Goal: Information Seeking & Learning: Learn about a topic

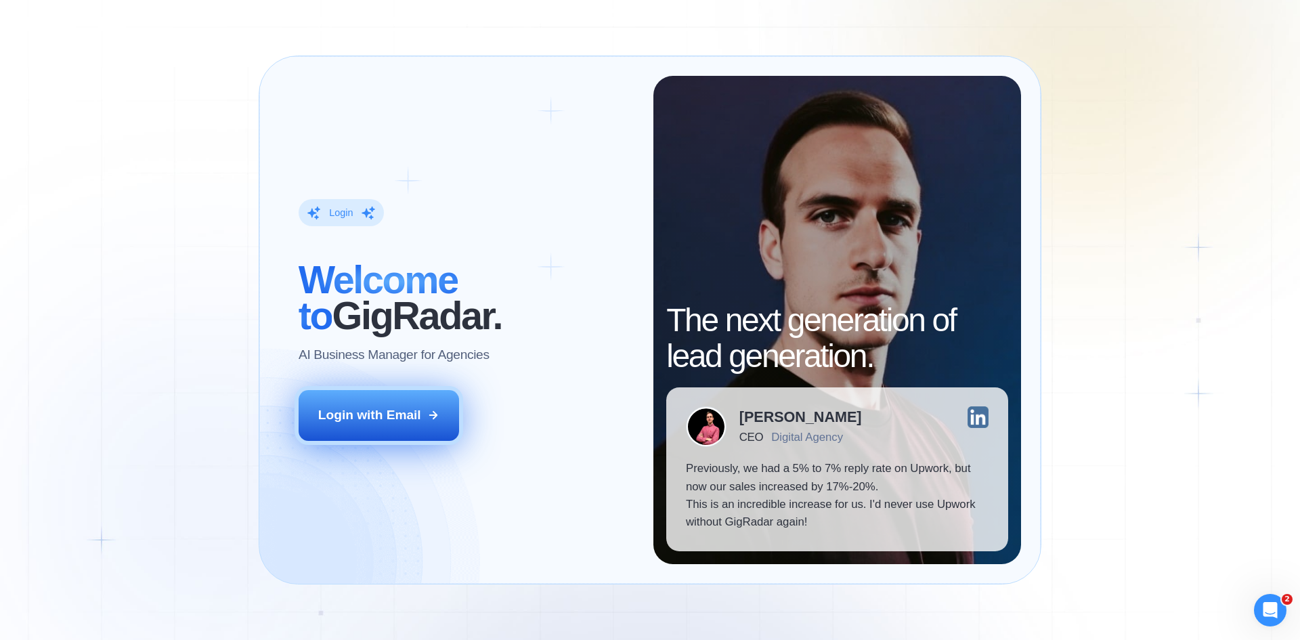
click at [389, 423] on div "Login ‍ Welcome to GigRadar. AI Business Manager for Agencies Login with Email" at bounding box center [466, 320] width 374 height 488
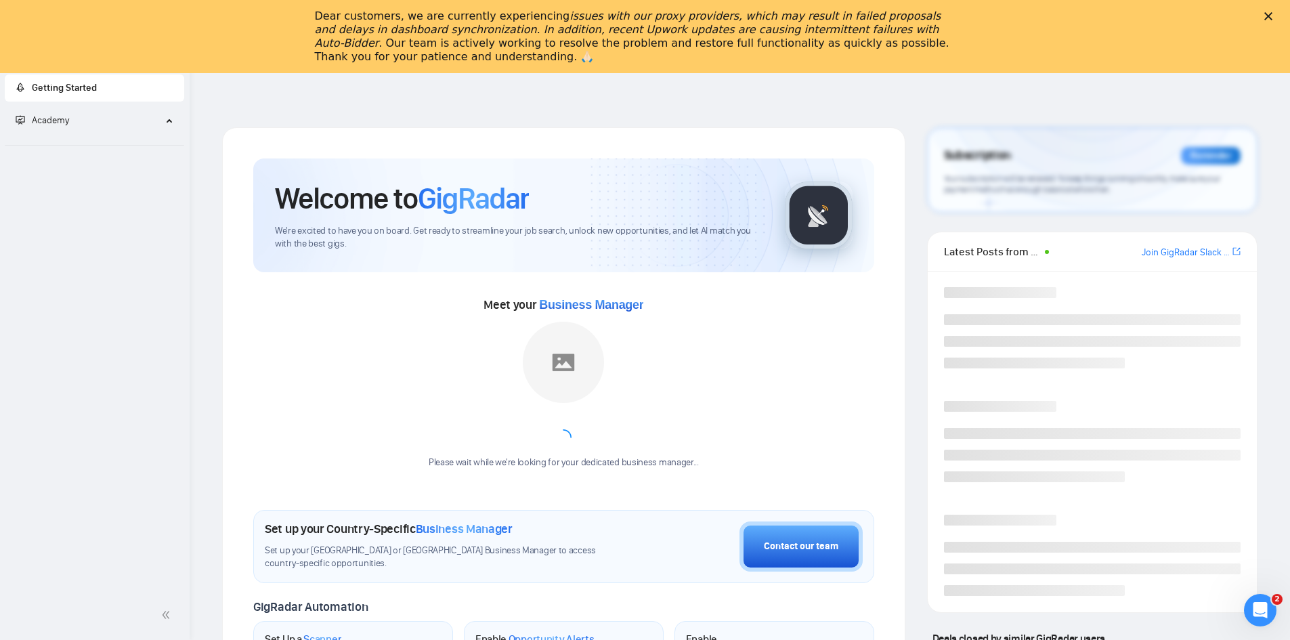
click at [1272, 13] on icon "Close" at bounding box center [1268, 16] width 8 height 8
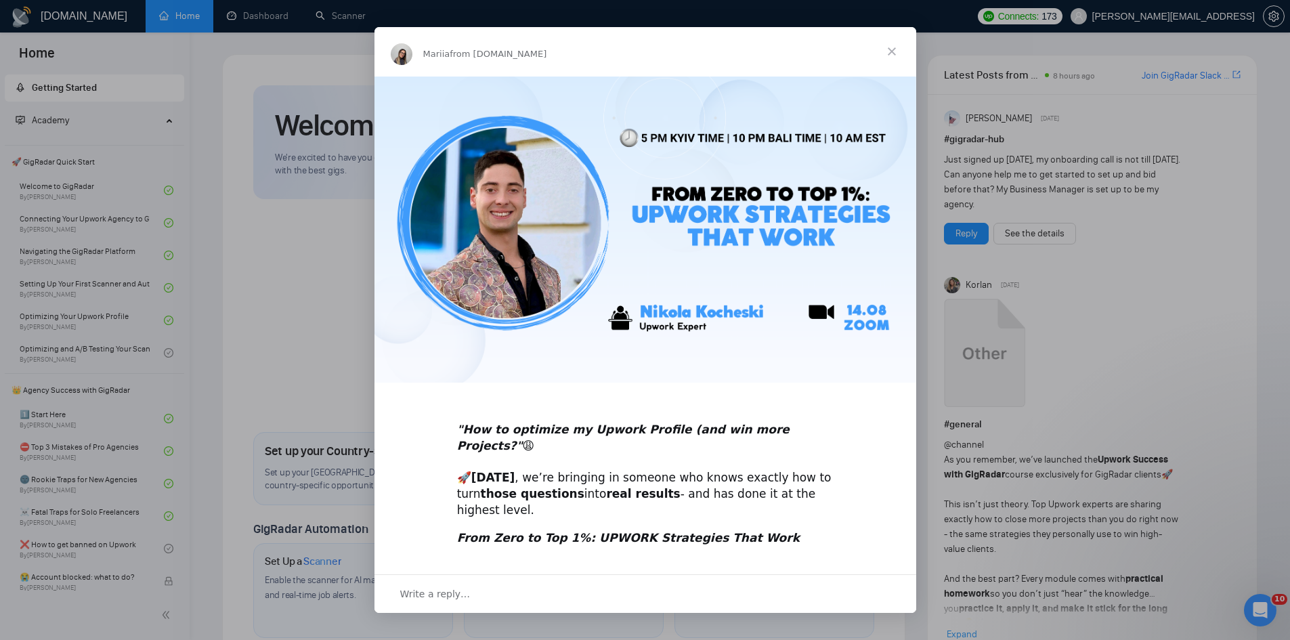
click at [885, 49] on span "Close" at bounding box center [891, 51] width 49 height 49
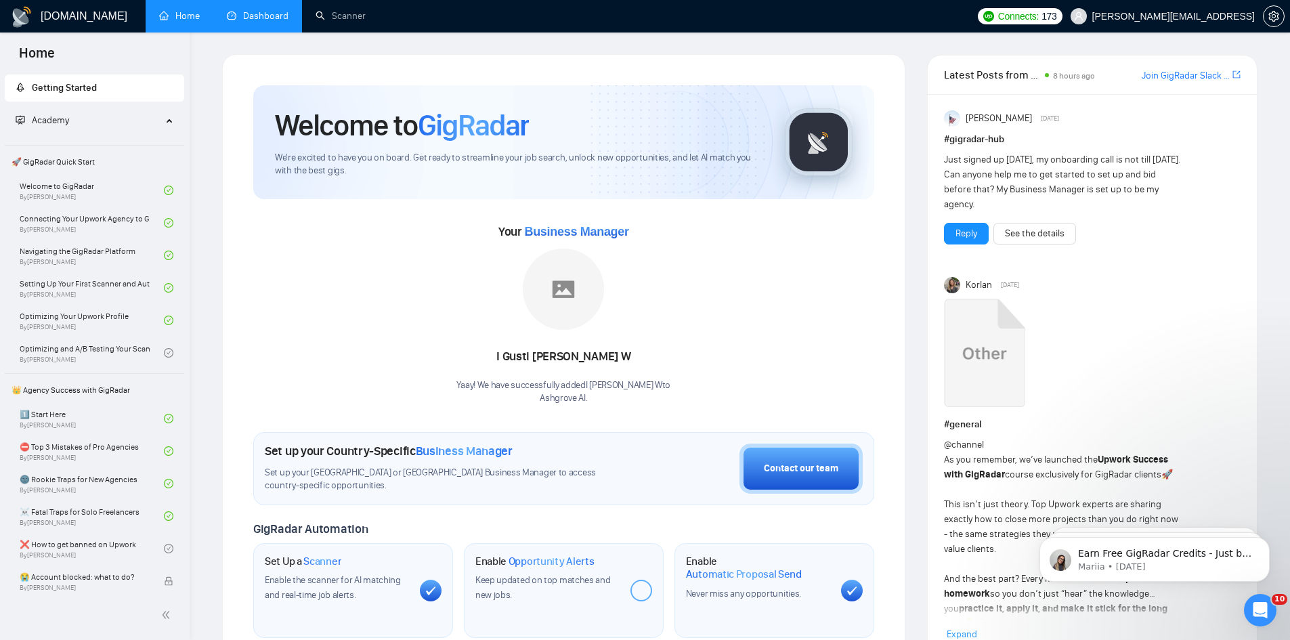
click at [280, 14] on link "Dashboard" at bounding box center [258, 16] width 62 height 12
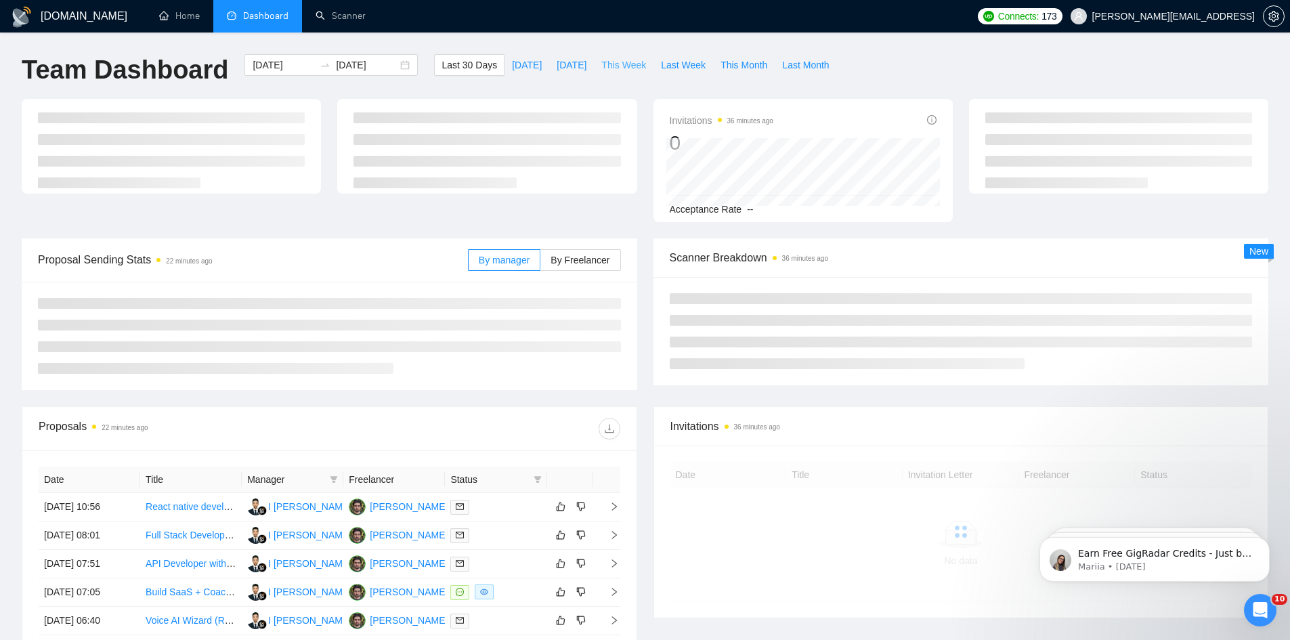
click at [630, 59] on span "This Week" at bounding box center [623, 65] width 45 height 15
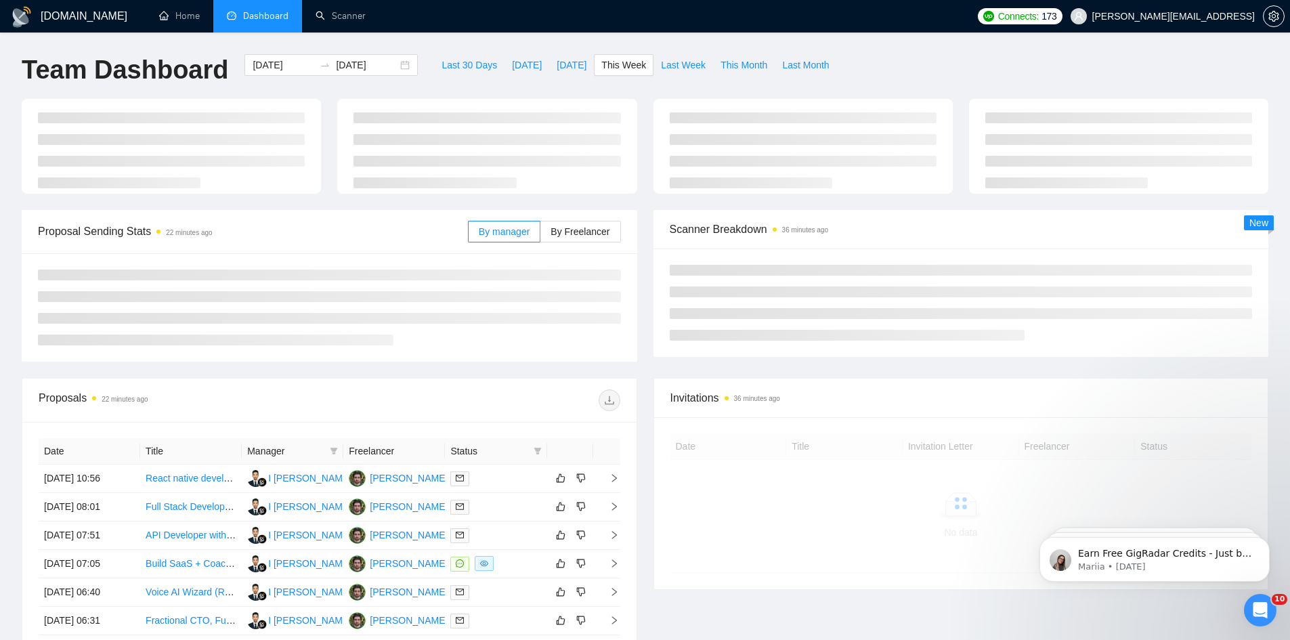
type input "2025-08-25"
type input "2025-08-31"
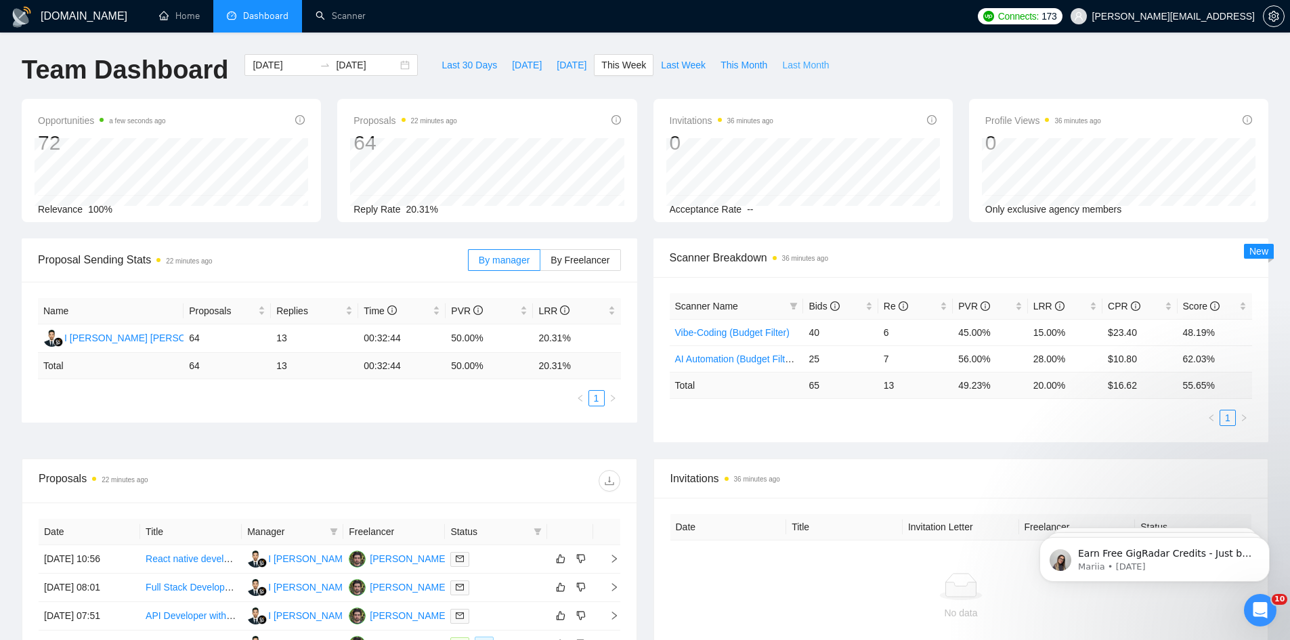
click at [784, 73] on button "Last Month" at bounding box center [806, 65] width 62 height 22
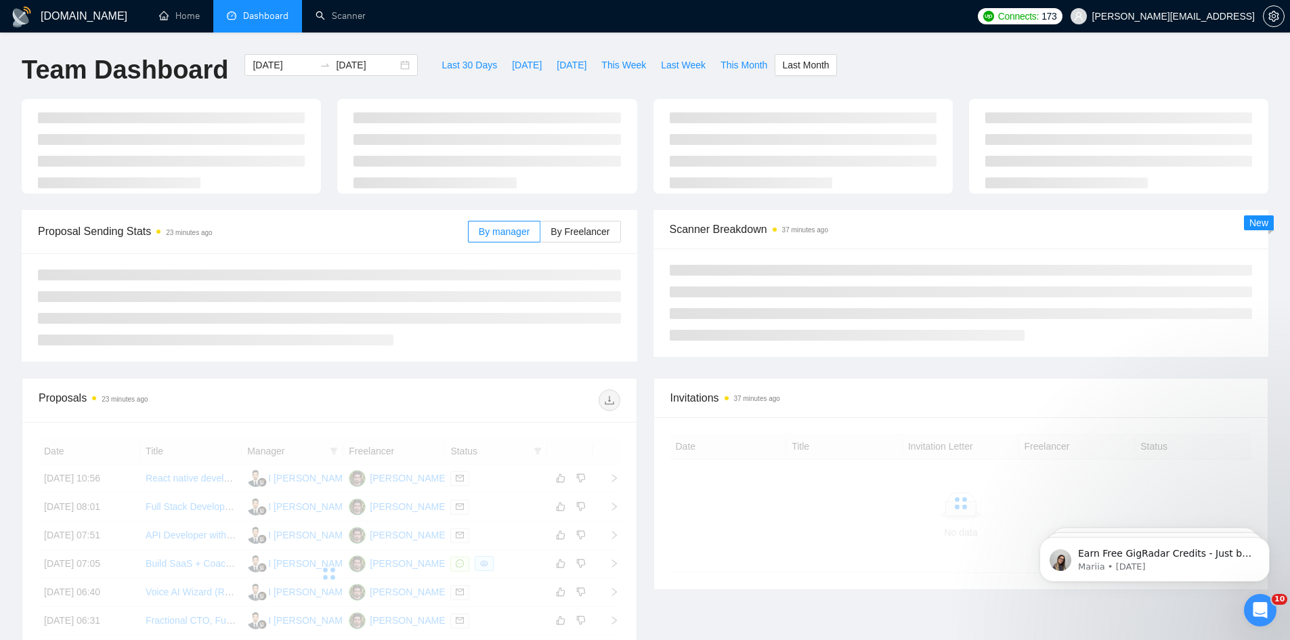
type input "2025-07-01"
type input "2025-07-31"
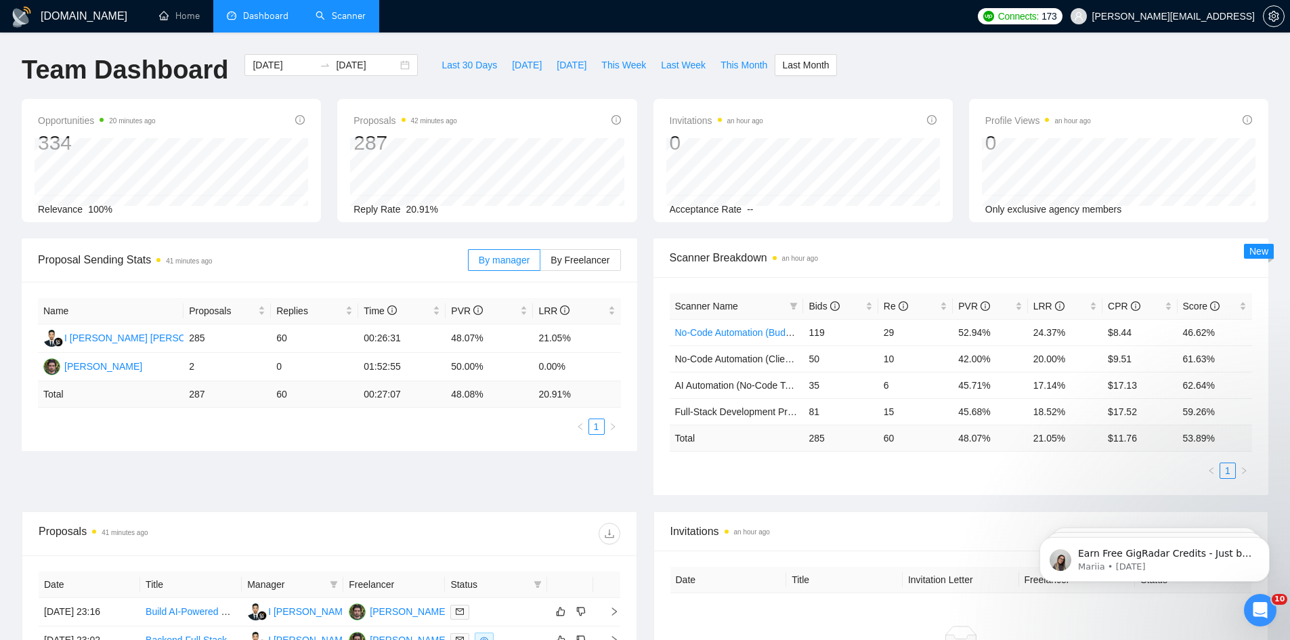
click at [344, 17] on link "Scanner" at bounding box center [341, 16] width 50 height 12
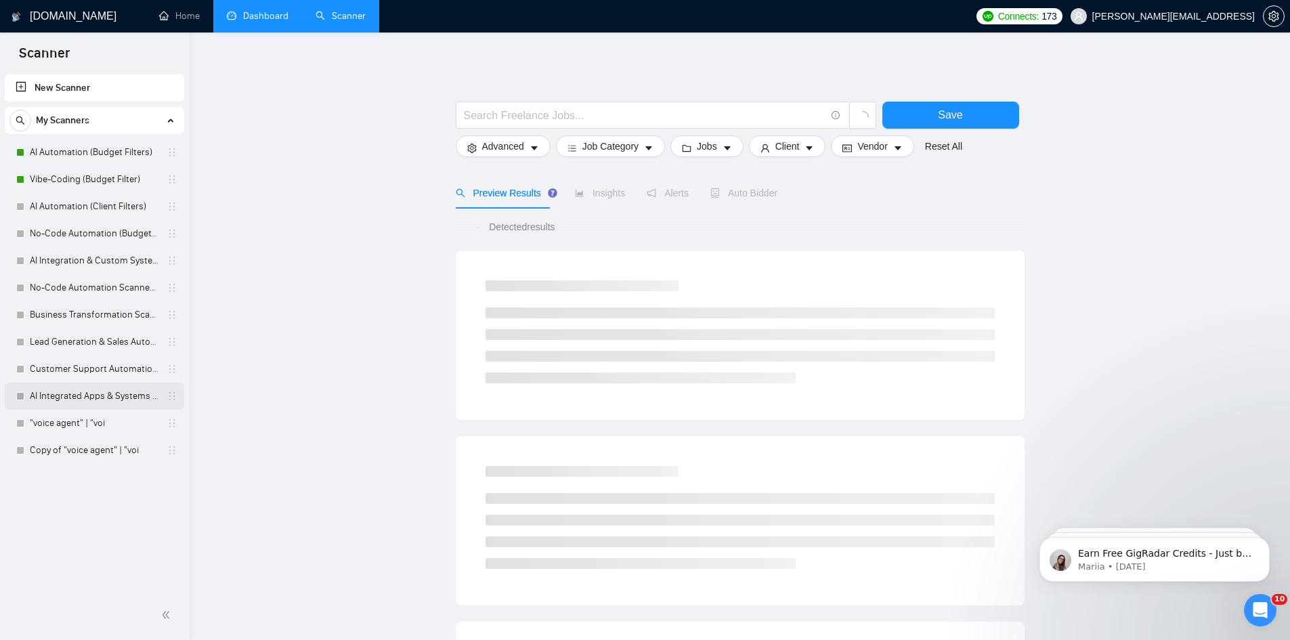
click at [108, 396] on link "AI Integrated Apps & Systems (Budget Filters)" at bounding box center [94, 396] width 129 height 27
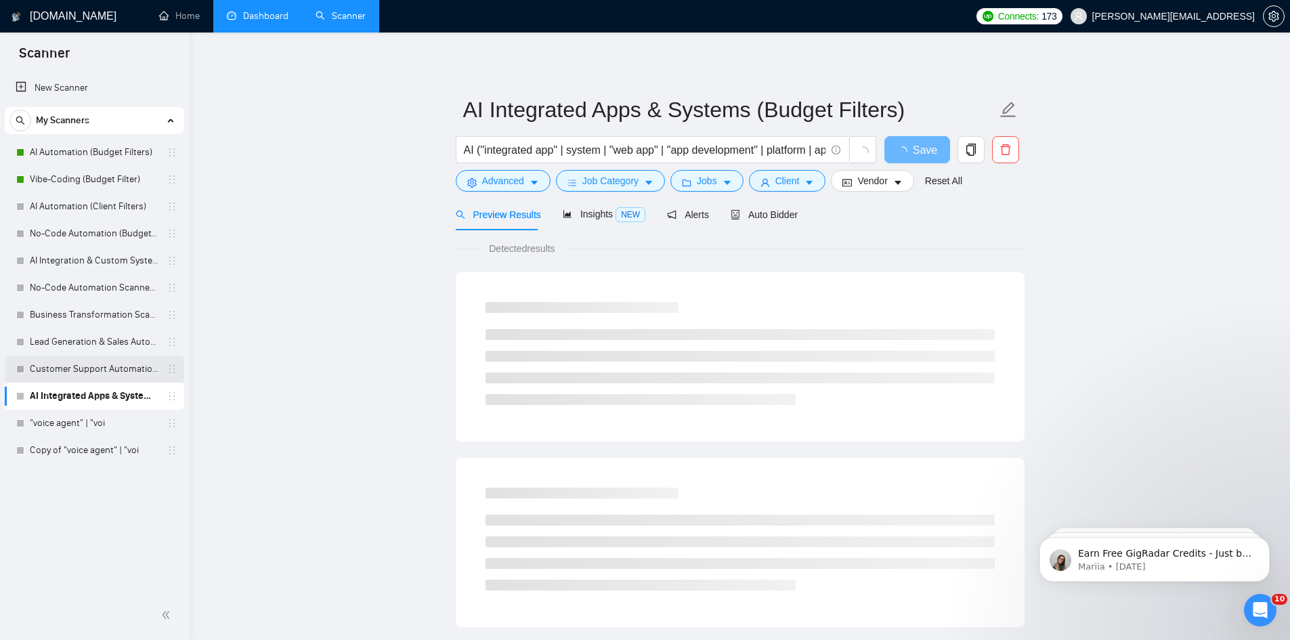
click at [119, 370] on link "Customer Support Automation (Ivan)" at bounding box center [94, 369] width 129 height 27
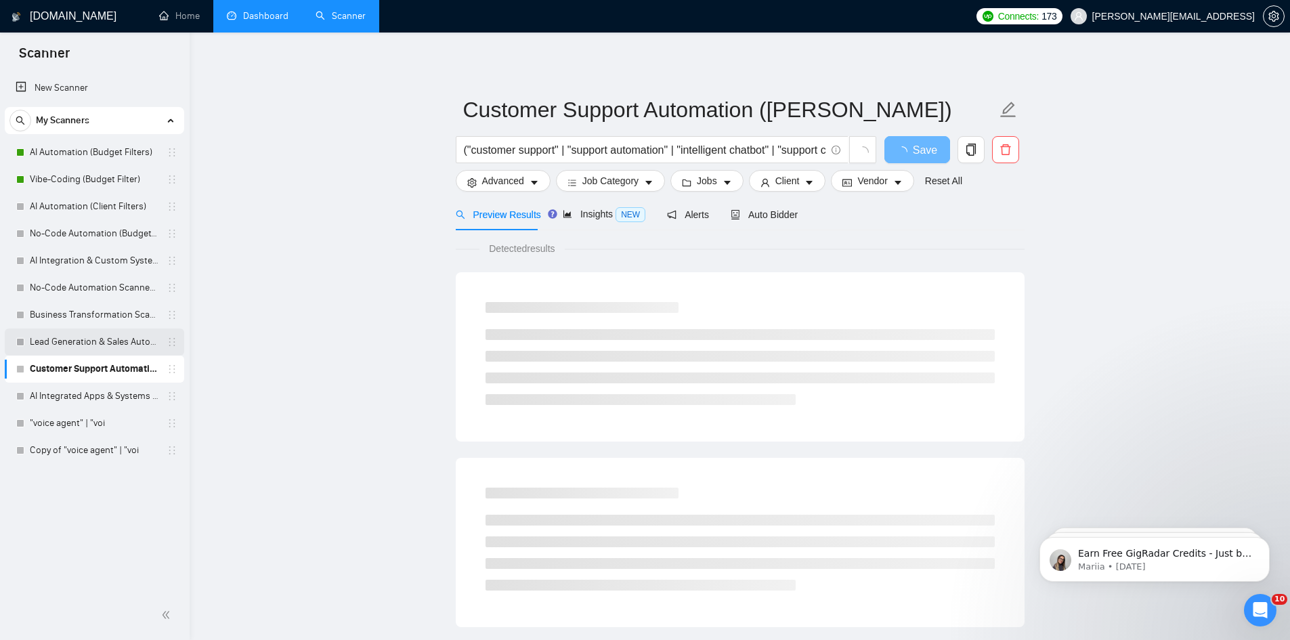
click at [125, 343] on link "Lead Generation & Sales Automation (Ivan)" at bounding box center [94, 341] width 129 height 27
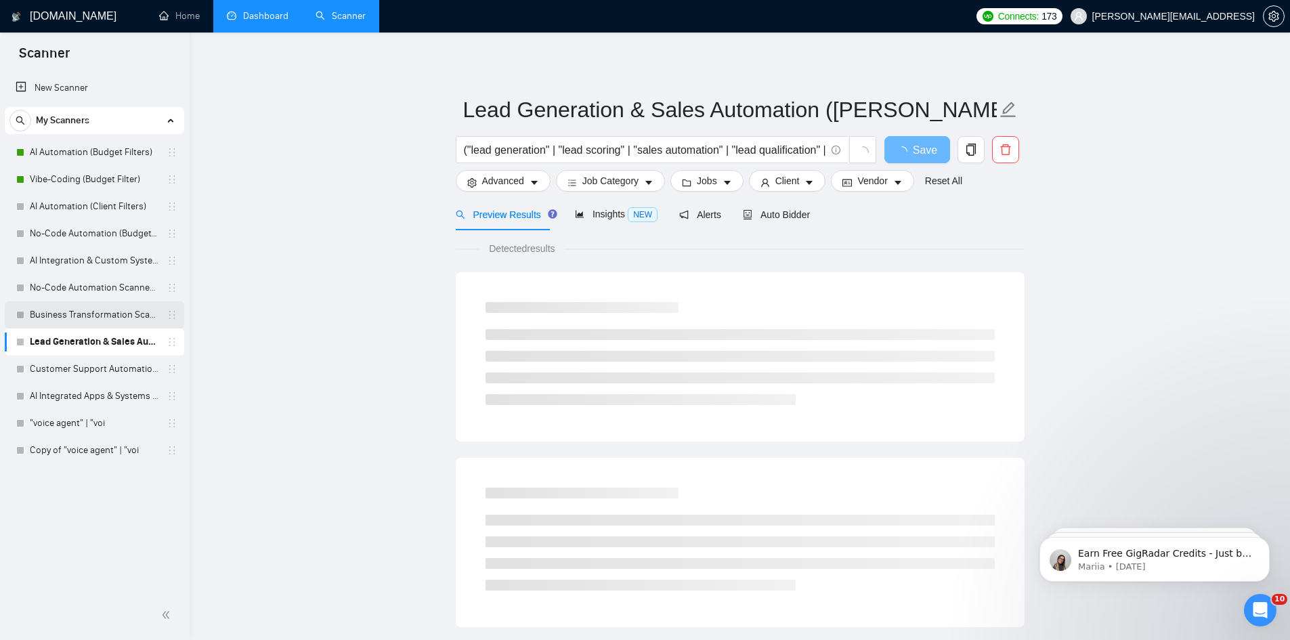
click at [133, 316] on link "Business Transformation Scanner (Ivan)" at bounding box center [94, 314] width 129 height 27
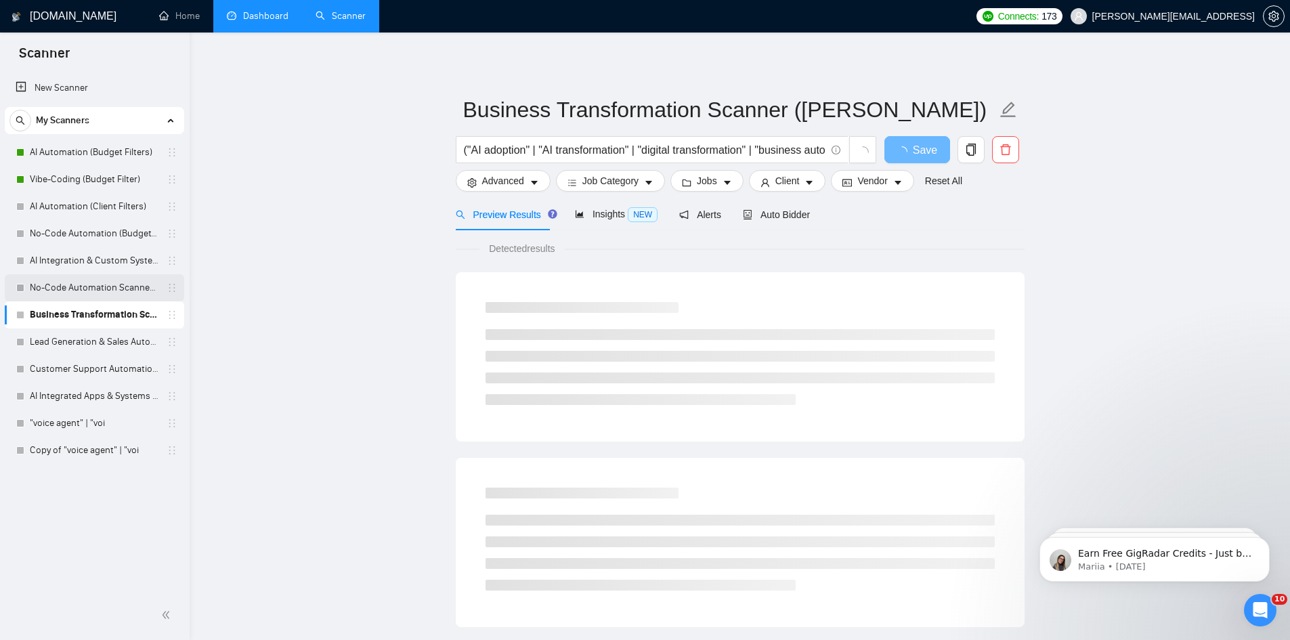
click at [116, 288] on link "No-Code Automation Scanner (Ivan)" at bounding box center [94, 287] width 129 height 27
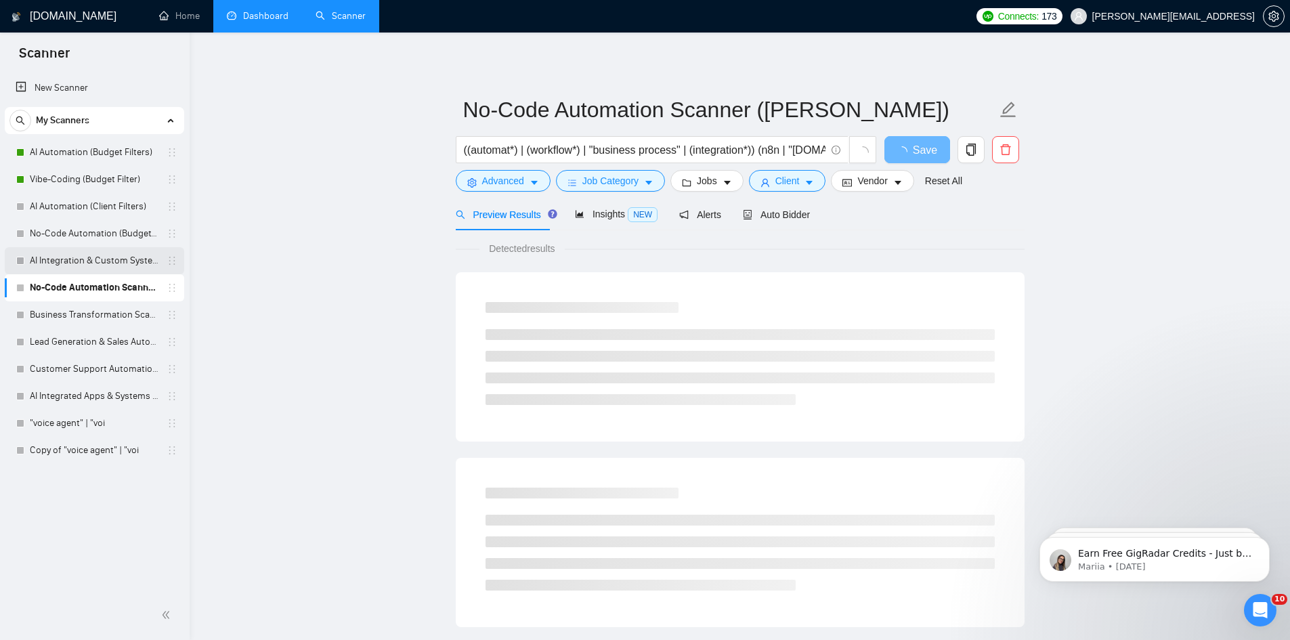
click at [117, 264] on link "AI Integration & Custom Systems Scanner (Ivan)" at bounding box center [94, 260] width 129 height 27
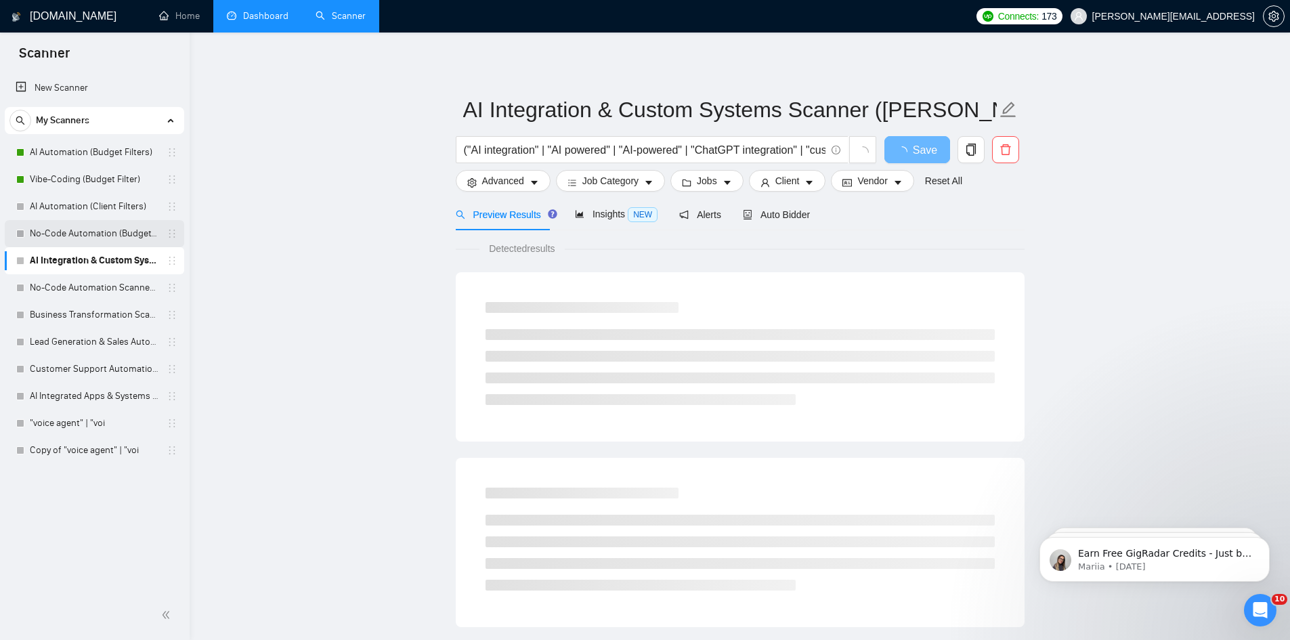
click at [127, 228] on link "No-Code Automation (Budget-Filters)" at bounding box center [94, 233] width 129 height 27
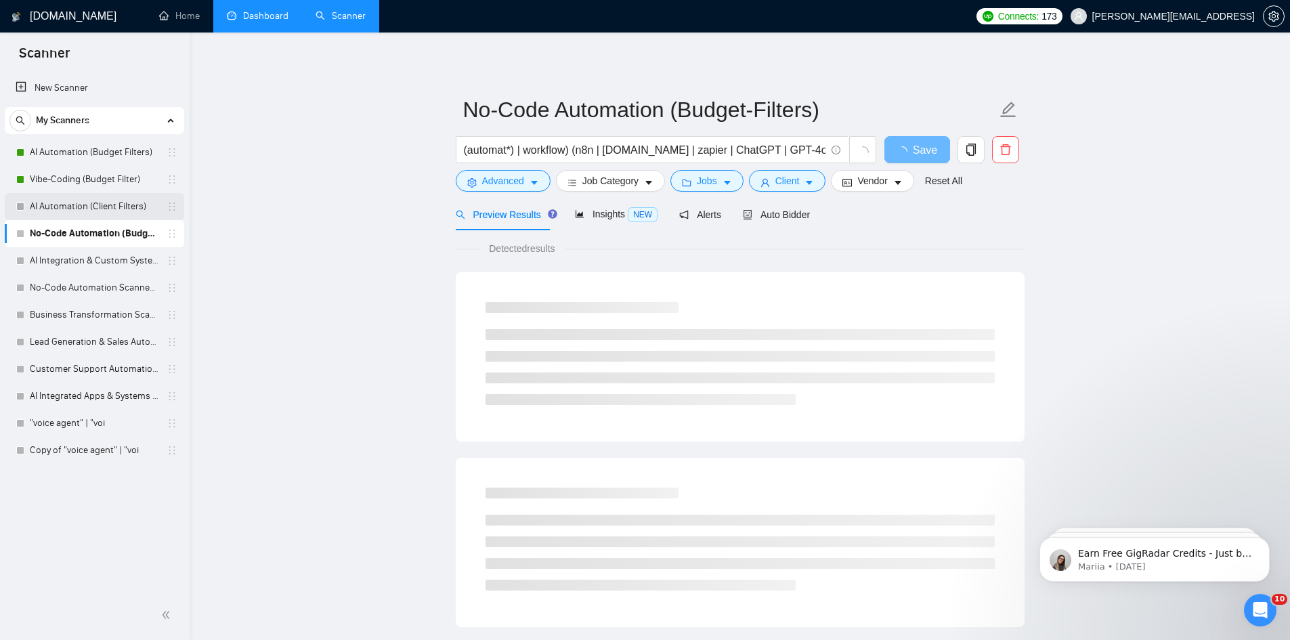
click at [123, 207] on link "AI Automation (Client Filters)" at bounding box center [94, 206] width 129 height 27
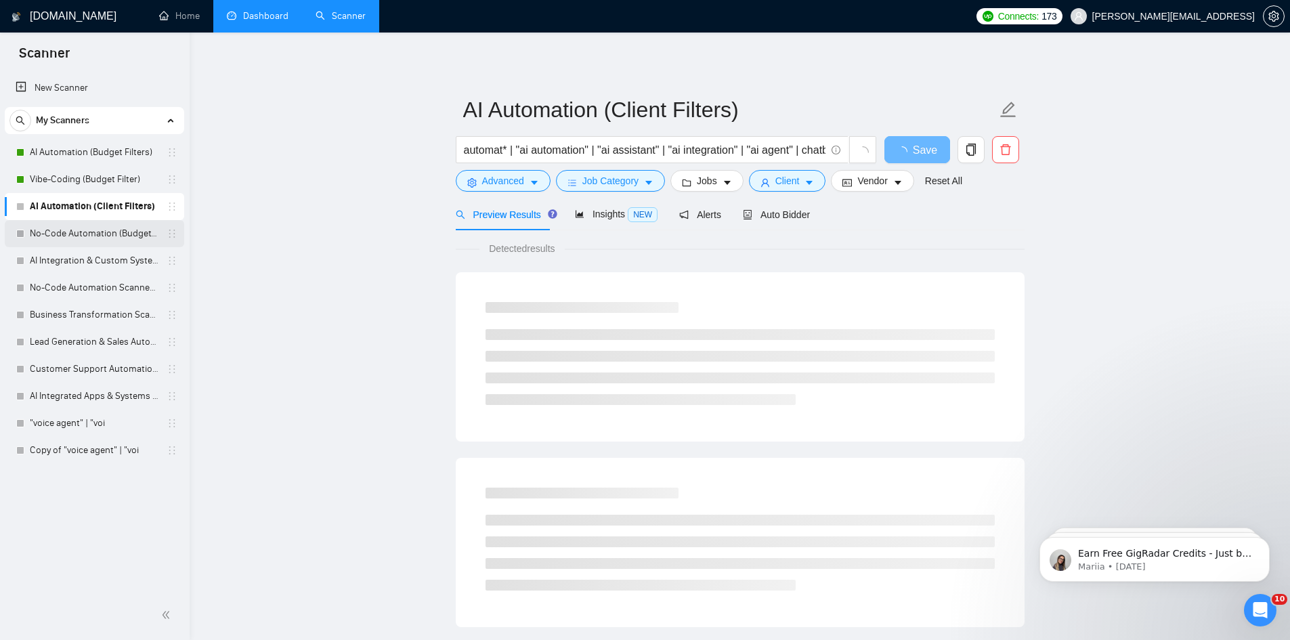
click at [116, 230] on link "No-Code Automation (Budget-Filters)" at bounding box center [94, 233] width 129 height 27
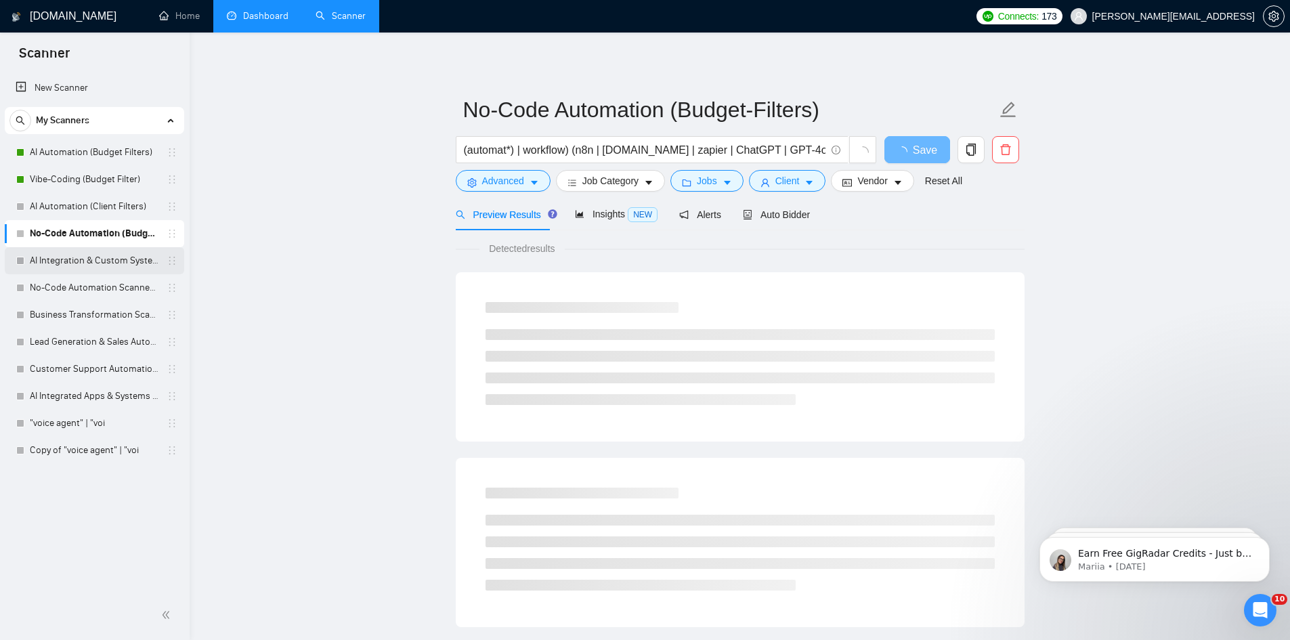
click at [116, 265] on link "AI Integration & Custom Systems Scanner (Ivan)" at bounding box center [94, 260] width 129 height 27
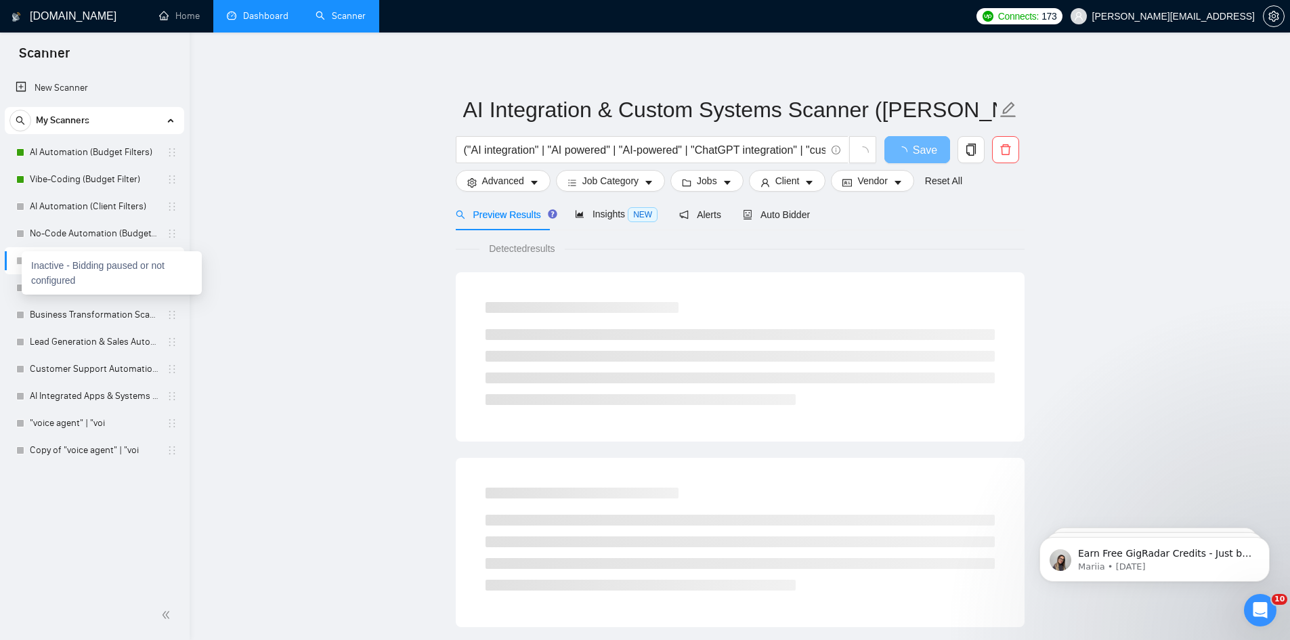
click at [22, 261] on div "Inactive - Bidding paused or not configured" at bounding box center [112, 272] width 180 height 43
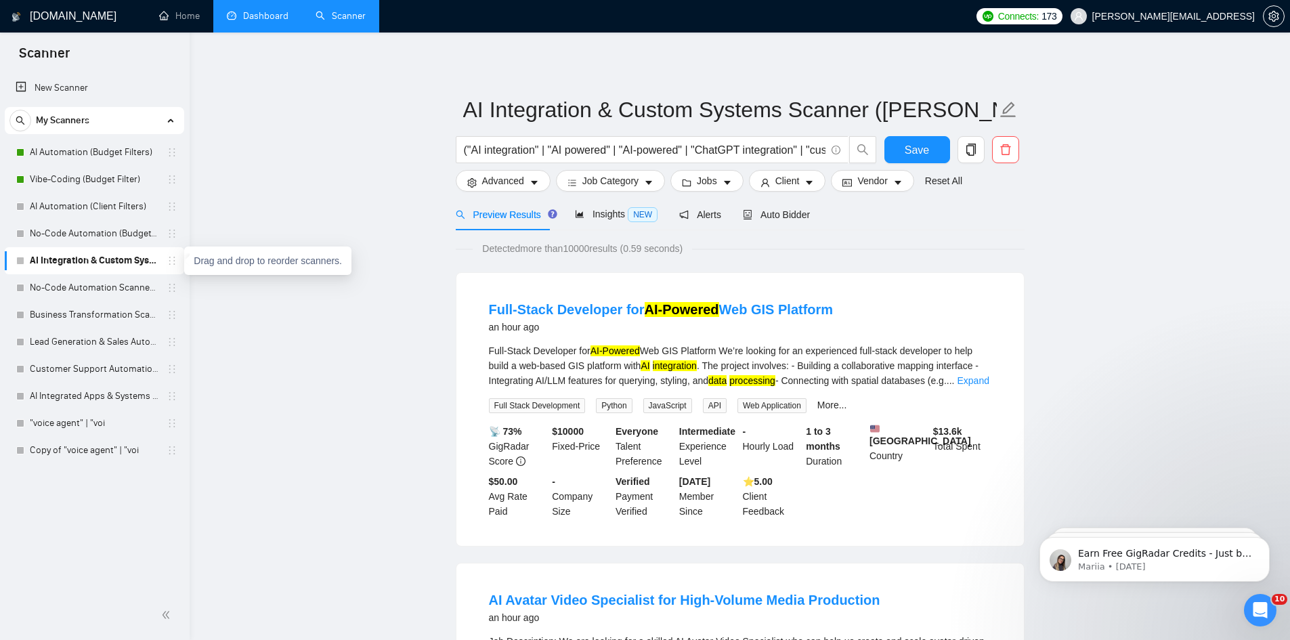
drag, startPoint x: 174, startPoint y: 261, endPoint x: 123, endPoint y: 260, distance: 50.8
click at [123, 260] on link "AI Integration & Custom Systems Scanner (Ivan)" at bounding box center [94, 260] width 129 height 27
click at [1013, 144] on span "delete" at bounding box center [1006, 150] width 26 height 12
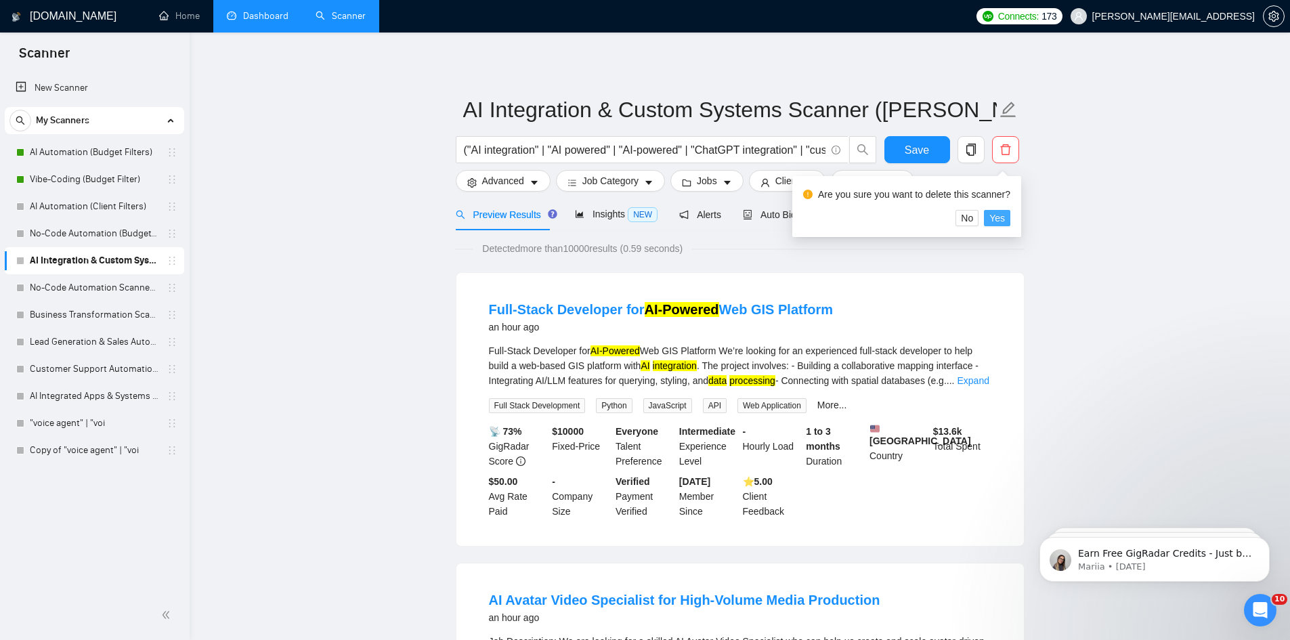
click at [993, 217] on span "Yes" at bounding box center [997, 218] width 16 height 15
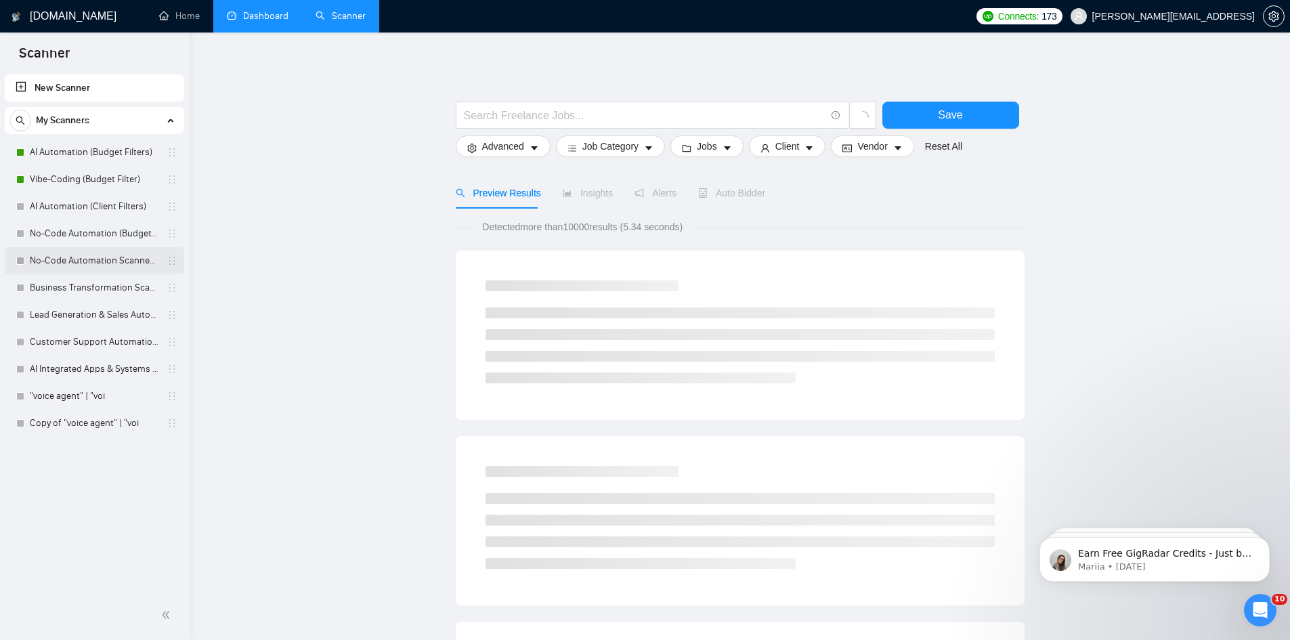
drag, startPoint x: 123, startPoint y: 237, endPoint x: 121, endPoint y: 247, distance: 10.2
click at [123, 237] on link "No-Code Automation (Budget-Filters)" at bounding box center [94, 233] width 129 height 27
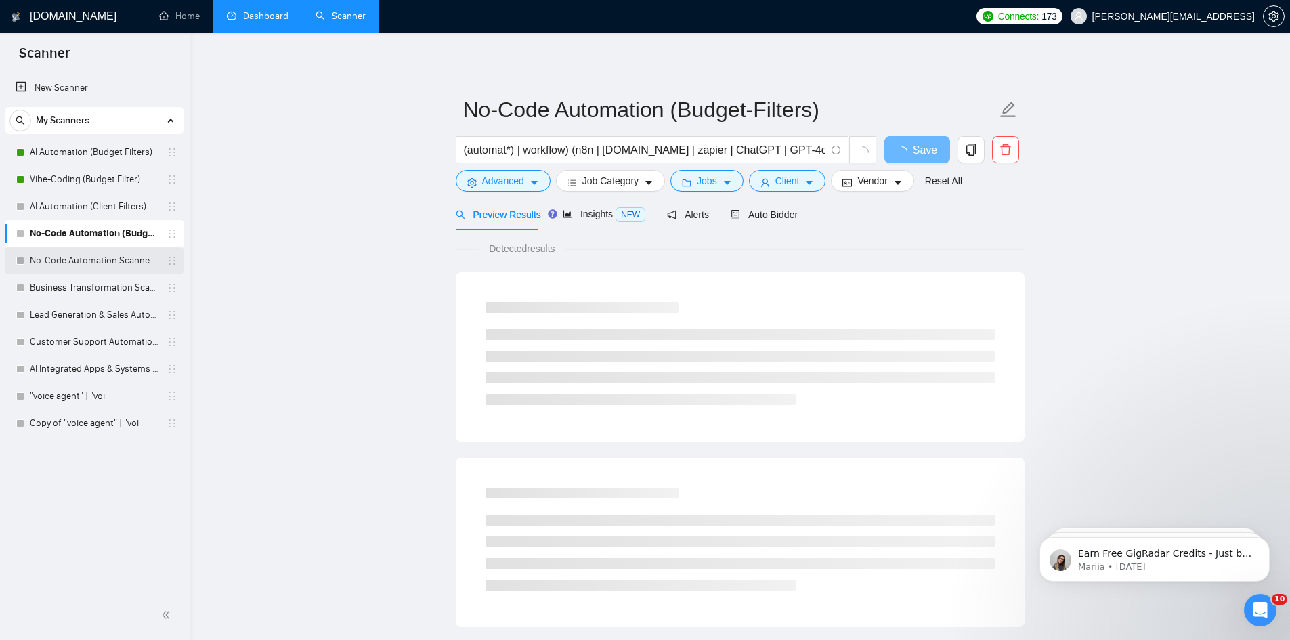
click at [115, 267] on link "No-Code Automation Scanner (Ivan)" at bounding box center [94, 260] width 129 height 27
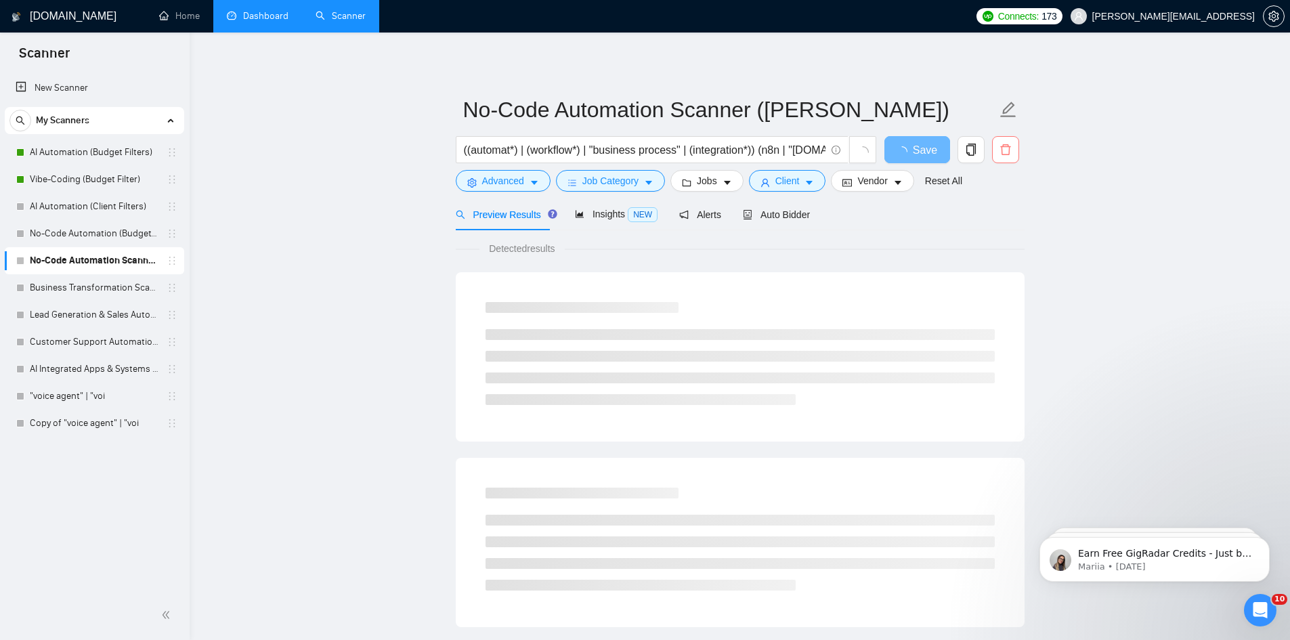
click at [1010, 147] on icon "delete" at bounding box center [1005, 149] width 10 height 11
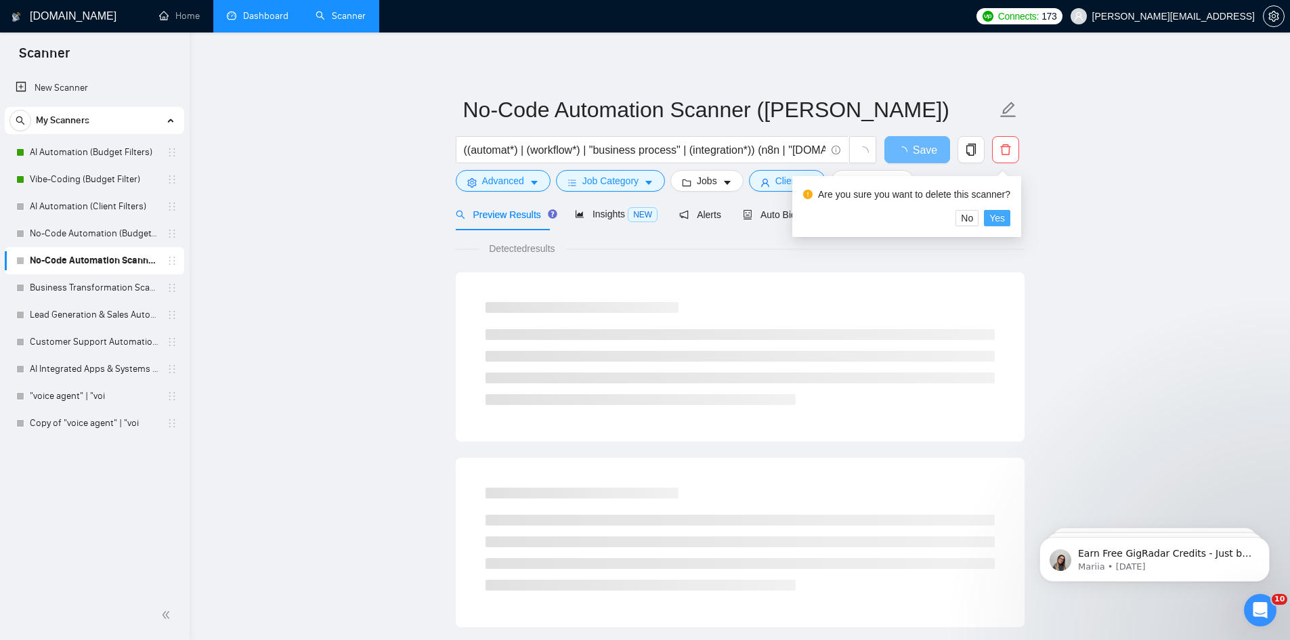
click at [989, 225] on span "Yes" at bounding box center [997, 218] width 16 height 15
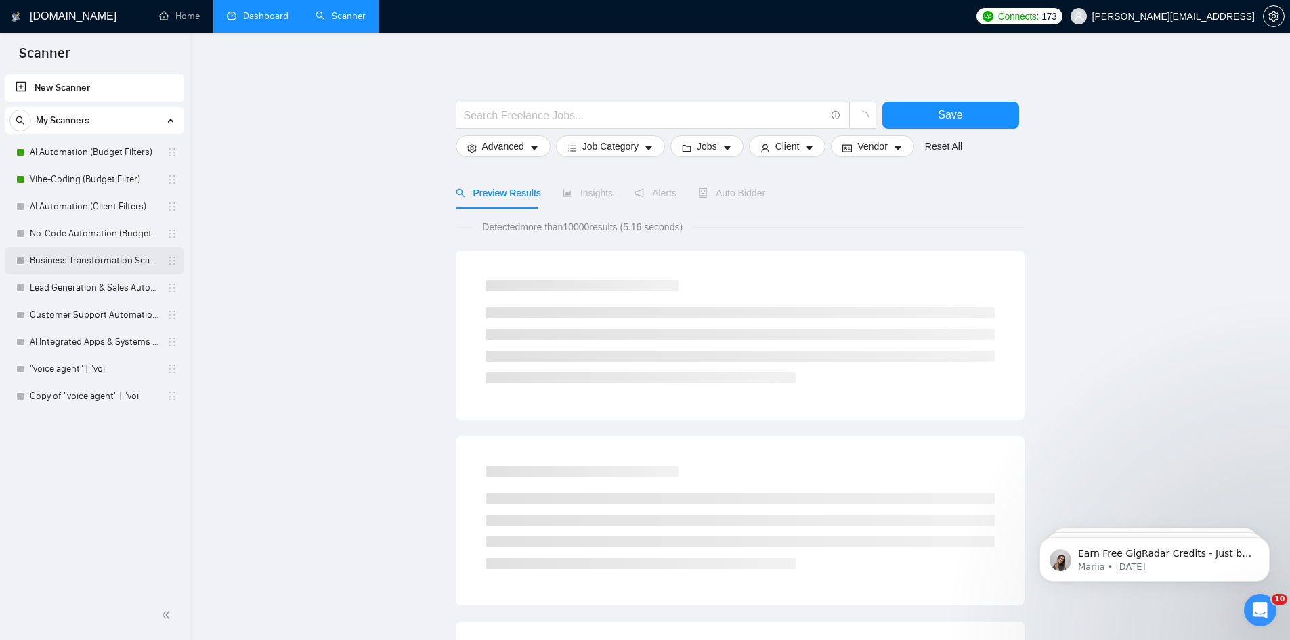
click at [100, 260] on link "Business Transformation Scanner (Ivan)" at bounding box center [94, 260] width 129 height 27
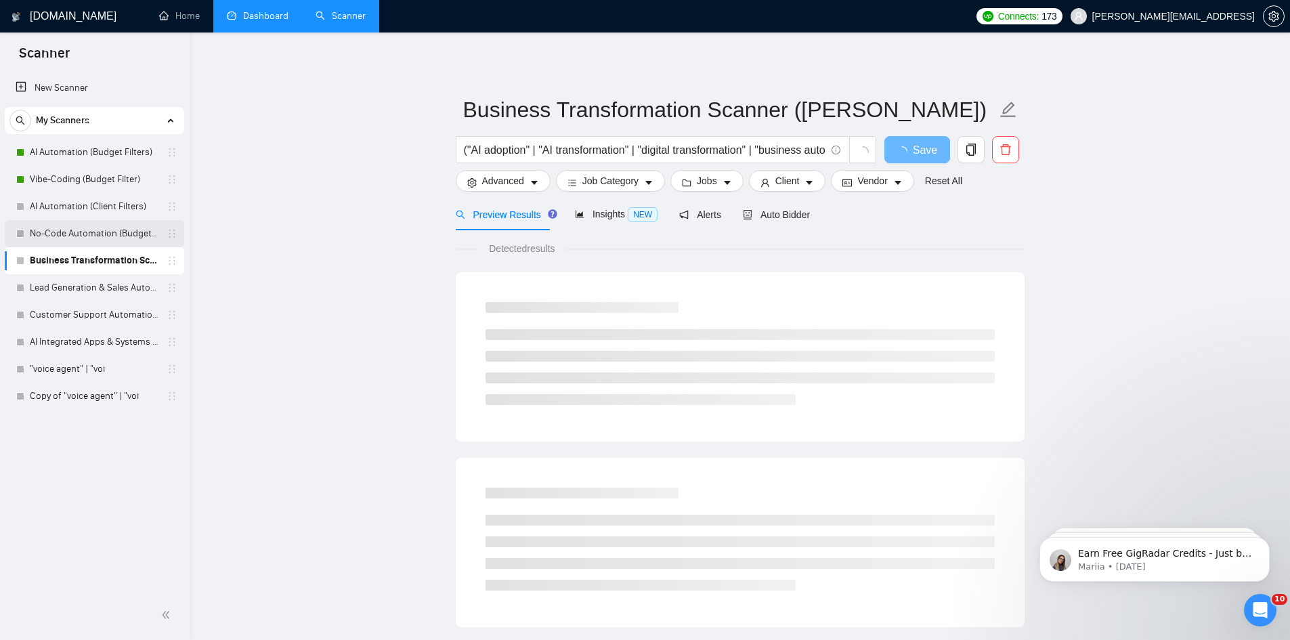
click at [80, 227] on link "No-Code Automation (Budget-Filters)" at bounding box center [94, 233] width 129 height 27
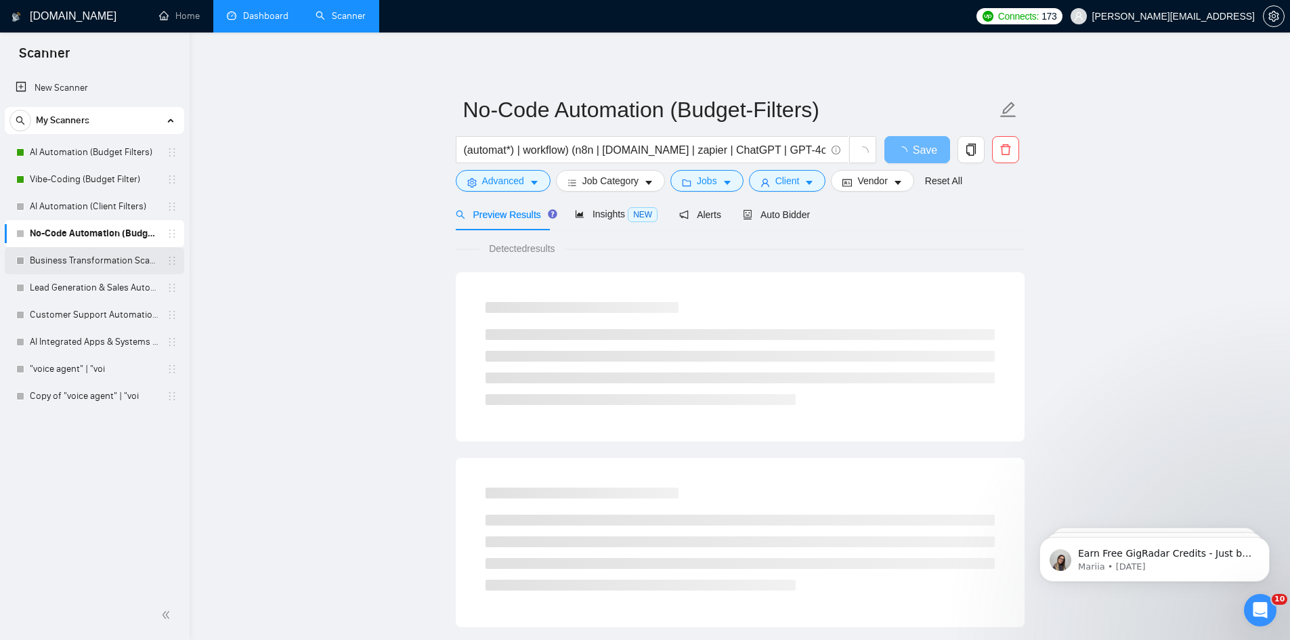
click at [91, 262] on link "Business Transformation Scanner (Ivan)" at bounding box center [94, 260] width 129 height 27
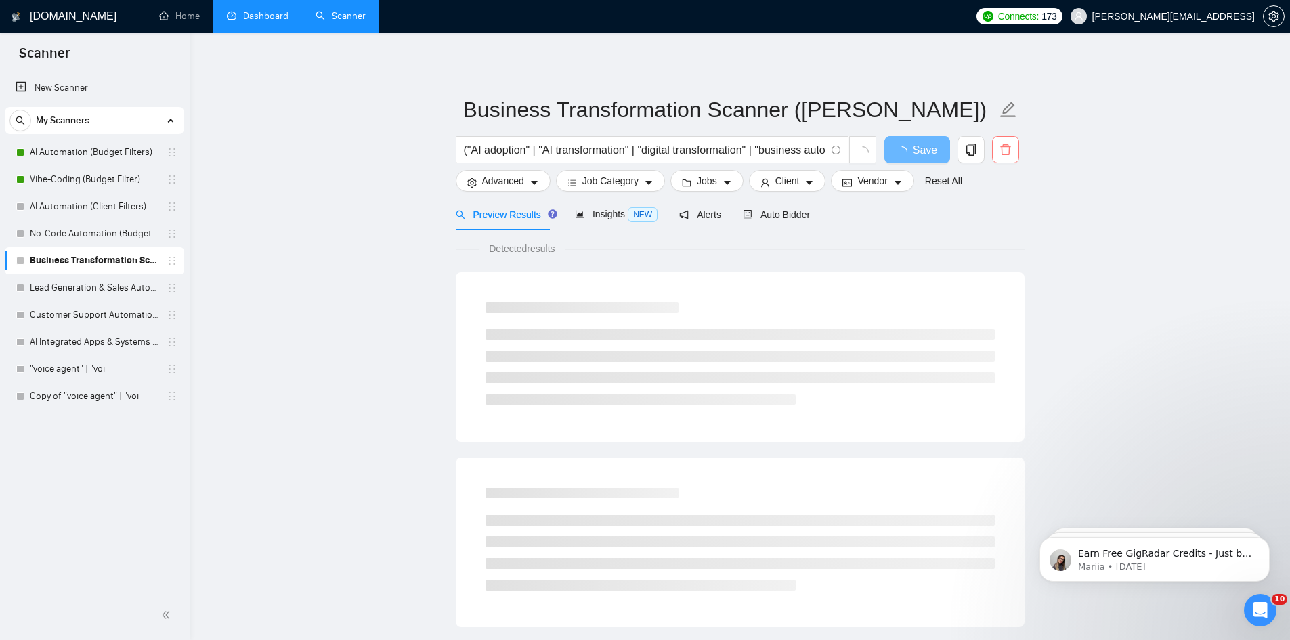
click at [1012, 152] on span "delete" at bounding box center [1006, 150] width 26 height 12
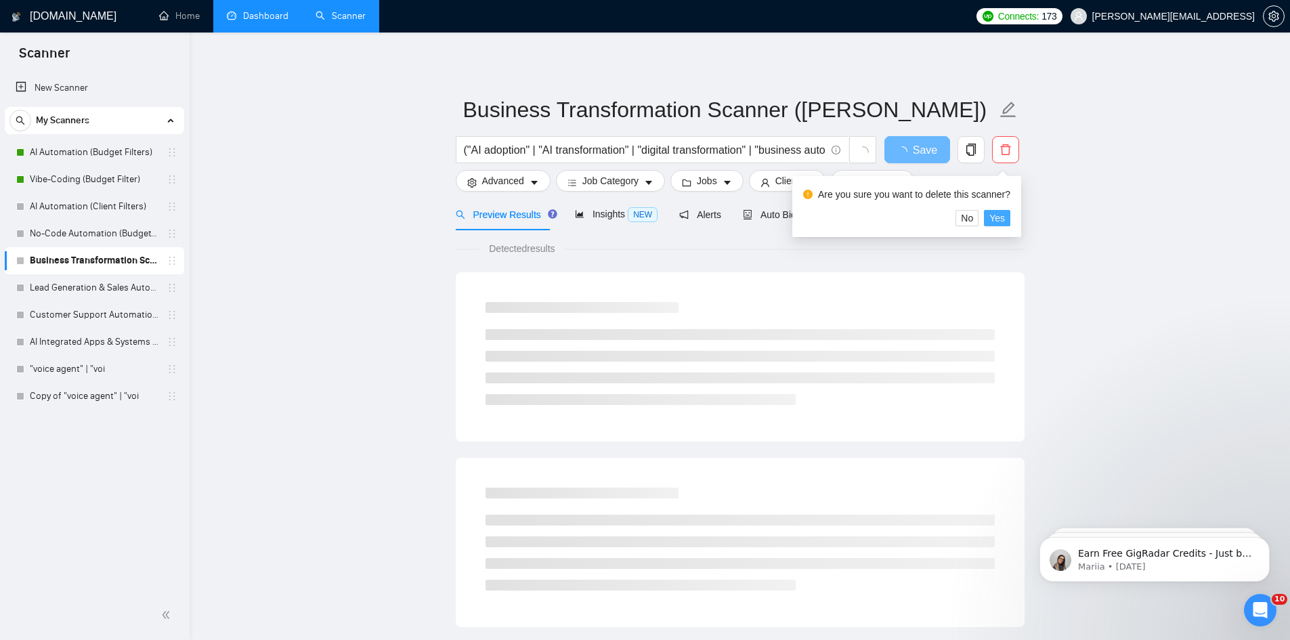
click at [991, 221] on span "Yes" at bounding box center [997, 218] width 16 height 15
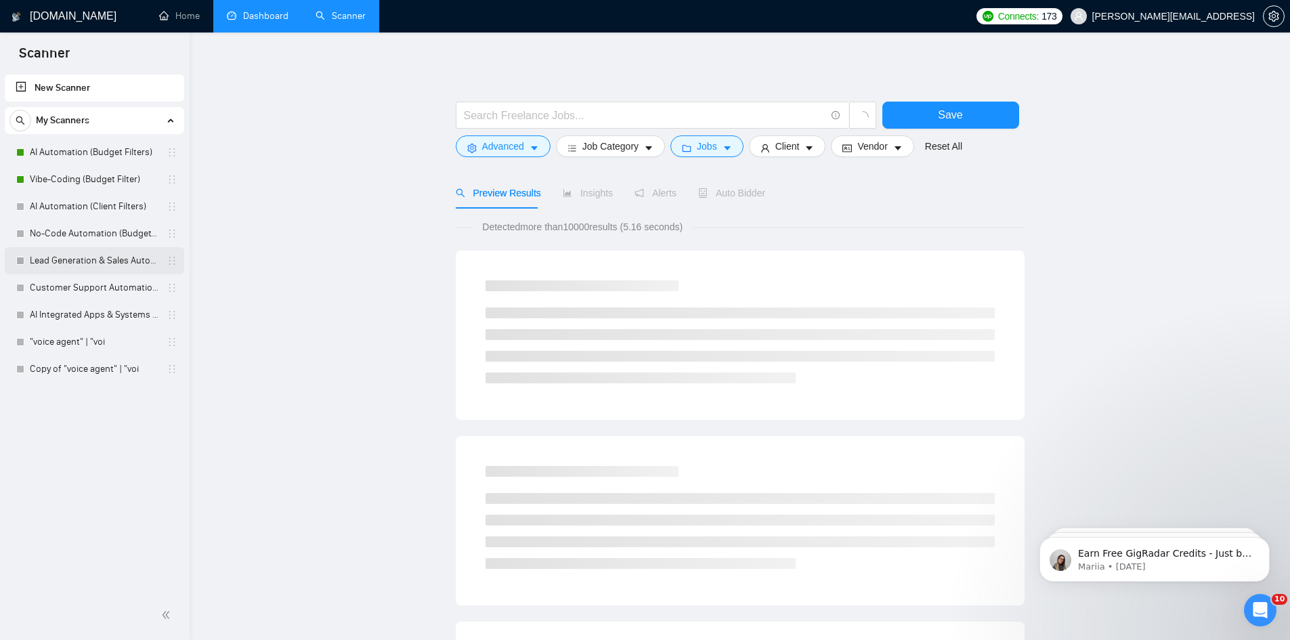
click at [102, 257] on link "Lead Generation & Sales Automation (Ivan)" at bounding box center [94, 260] width 129 height 27
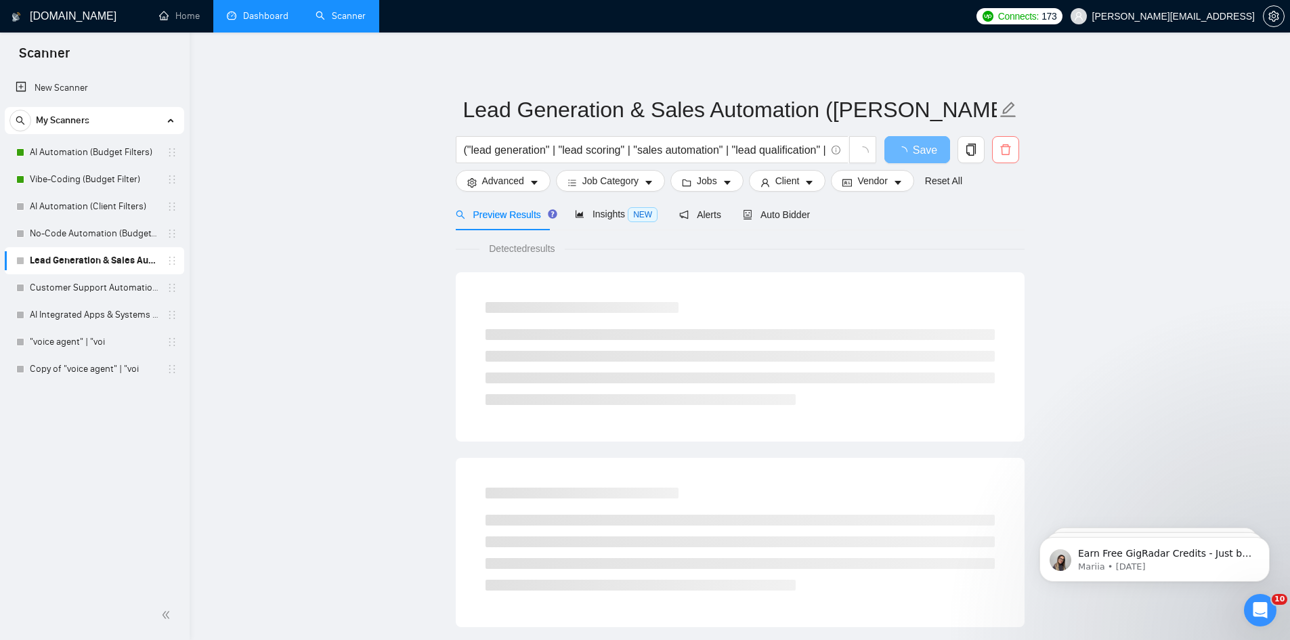
click at [1014, 148] on span "delete" at bounding box center [1006, 150] width 26 height 12
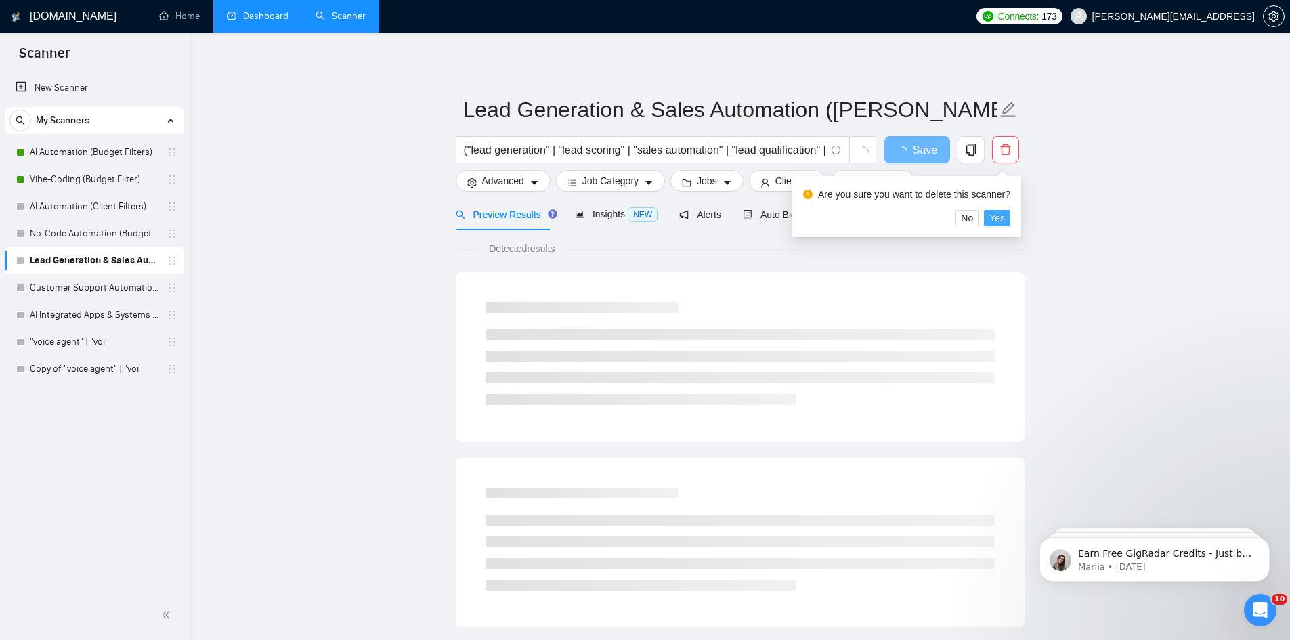
click at [993, 221] on span "Yes" at bounding box center [997, 218] width 16 height 15
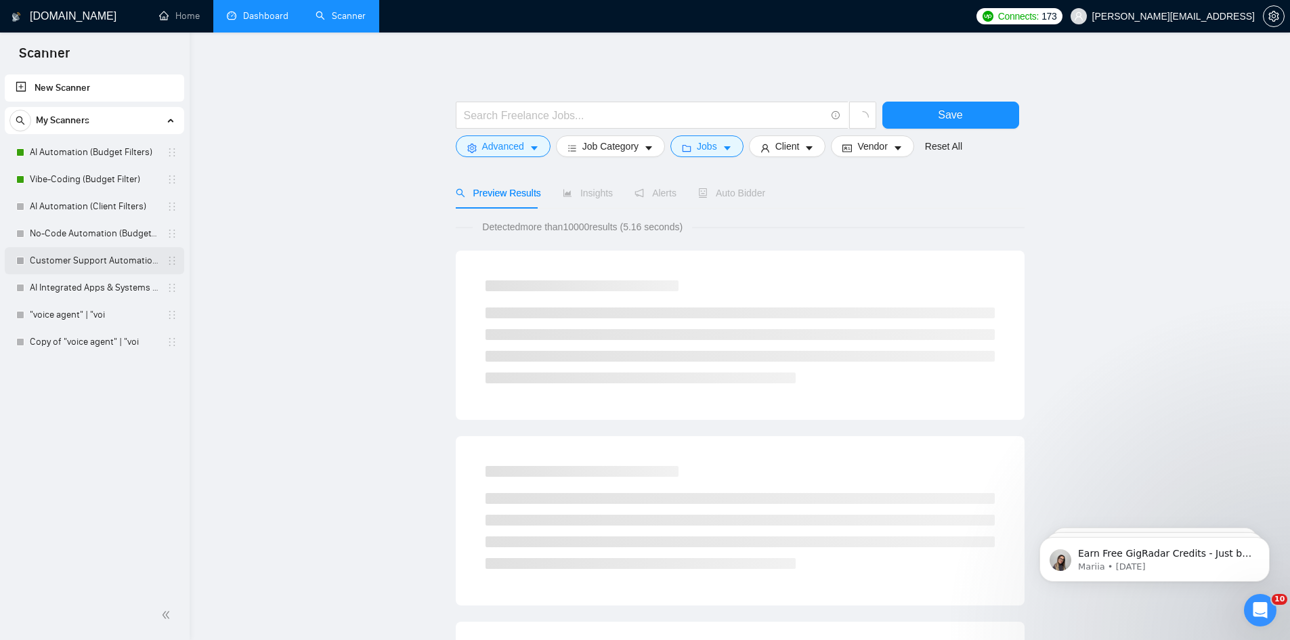
click at [115, 250] on link "Customer Support Automation (Ivan)" at bounding box center [94, 260] width 129 height 27
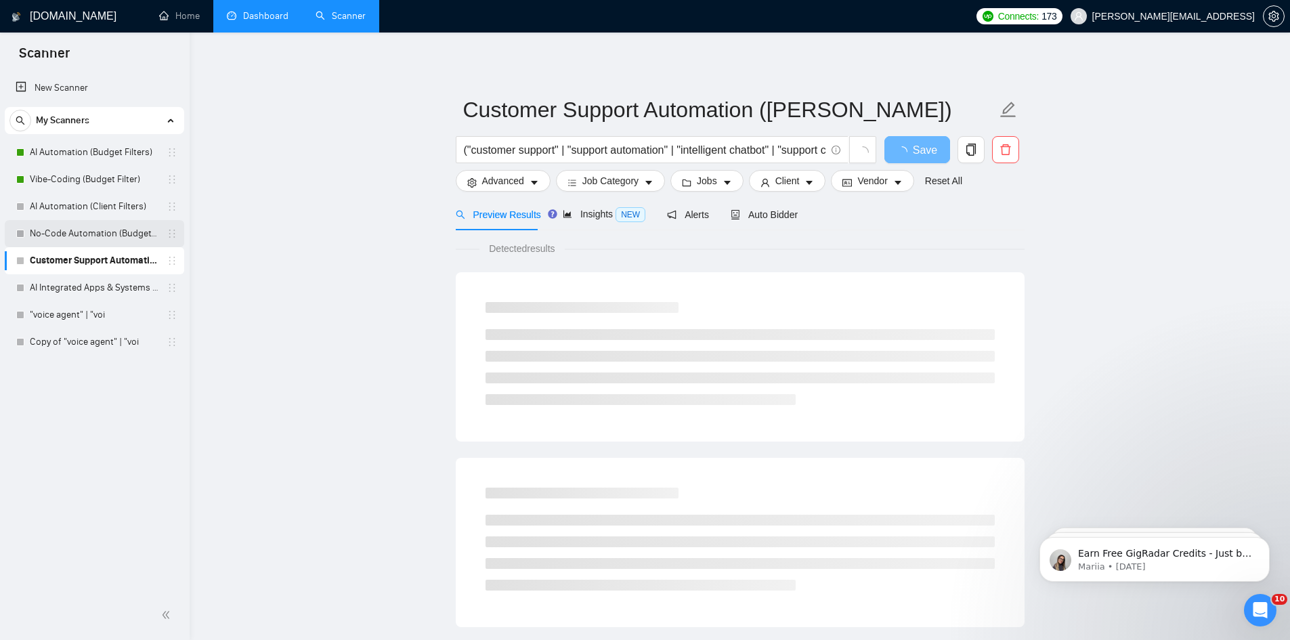
click at [117, 220] on link "No-Code Automation (Budget-Filters)" at bounding box center [94, 233] width 129 height 27
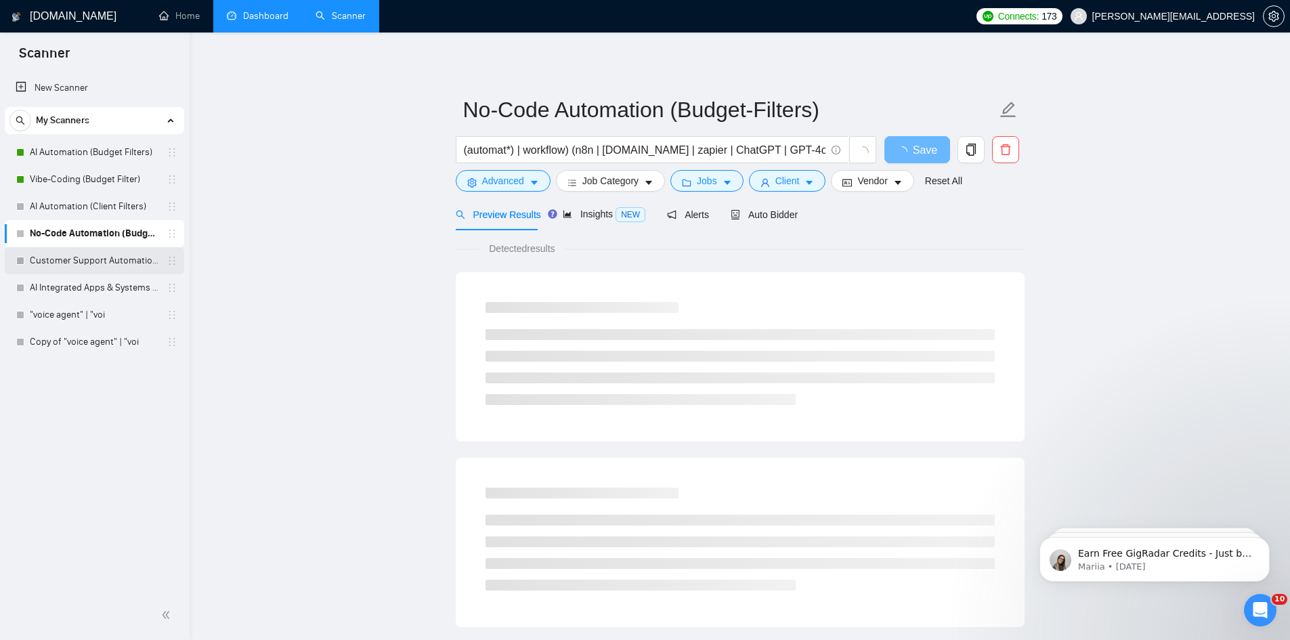
click at [106, 267] on link "Customer Support Automation (Ivan)" at bounding box center [94, 260] width 129 height 27
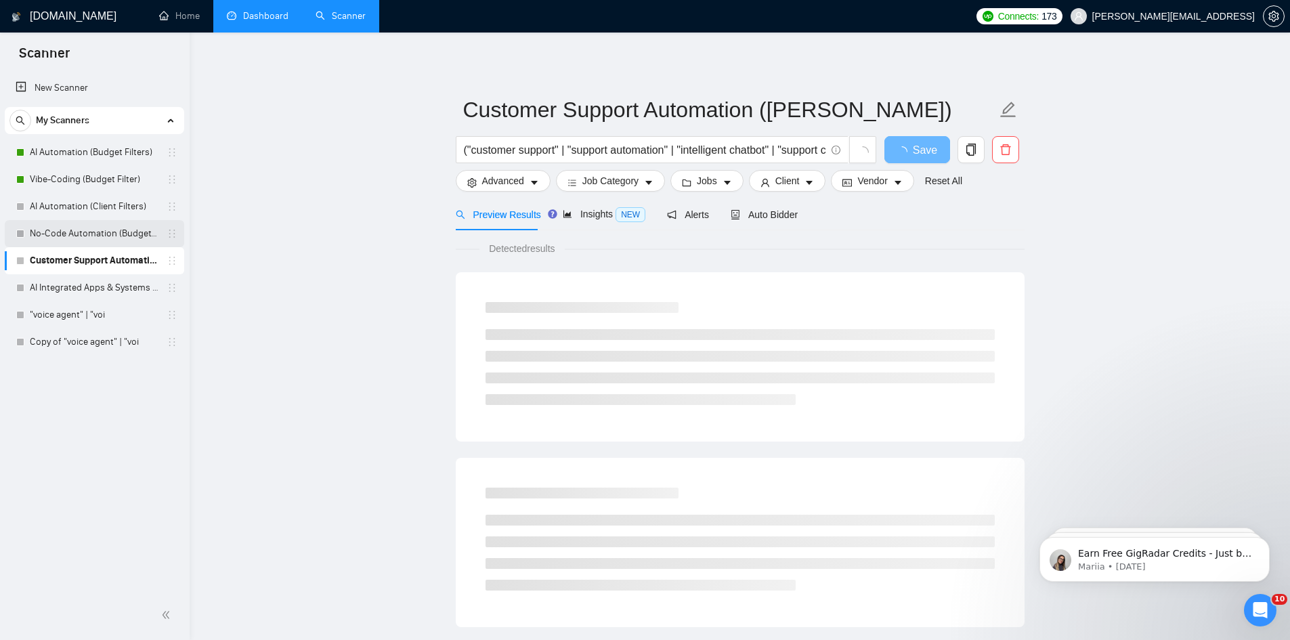
click at [106, 244] on link "No-Code Automation (Budget-Filters)" at bounding box center [94, 233] width 129 height 27
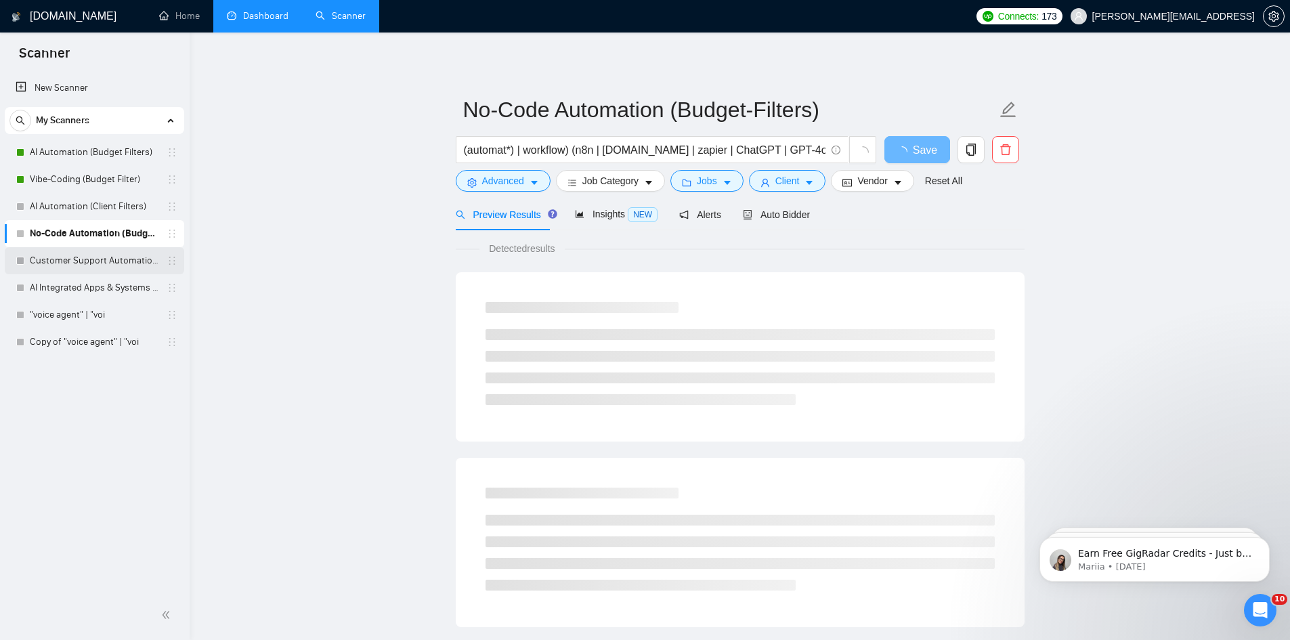
click at [100, 267] on link "Customer Support Automation (Ivan)" at bounding box center [94, 260] width 129 height 27
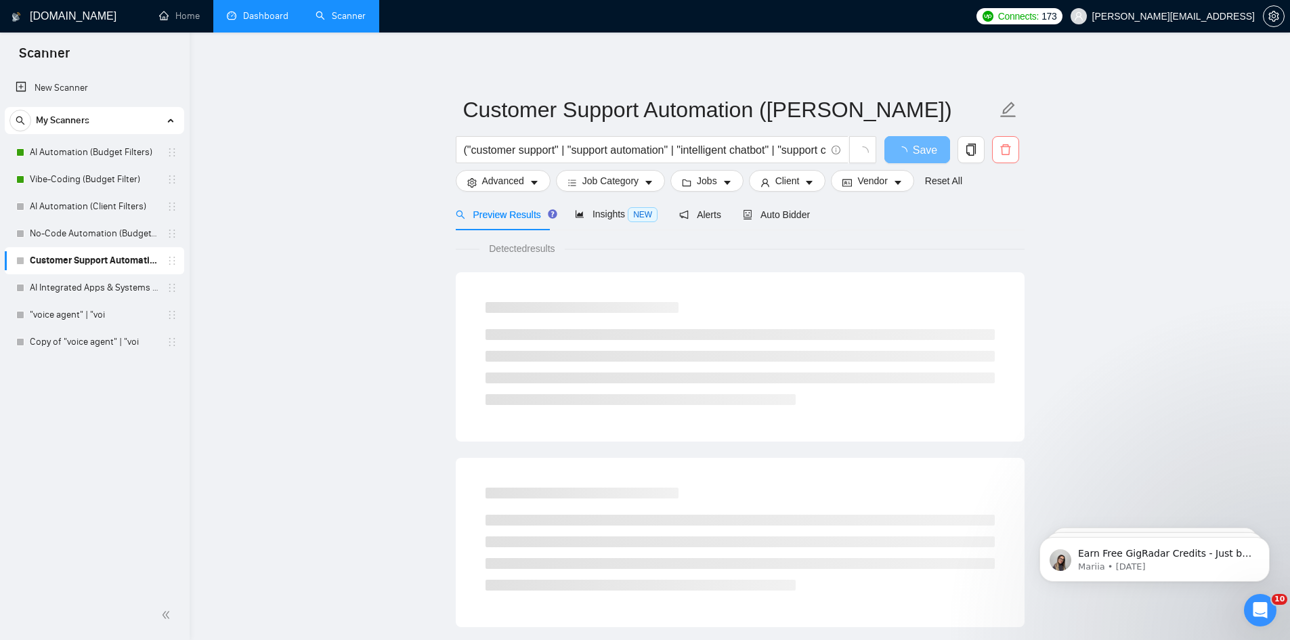
click at [1002, 160] on button "button" at bounding box center [1005, 149] width 27 height 27
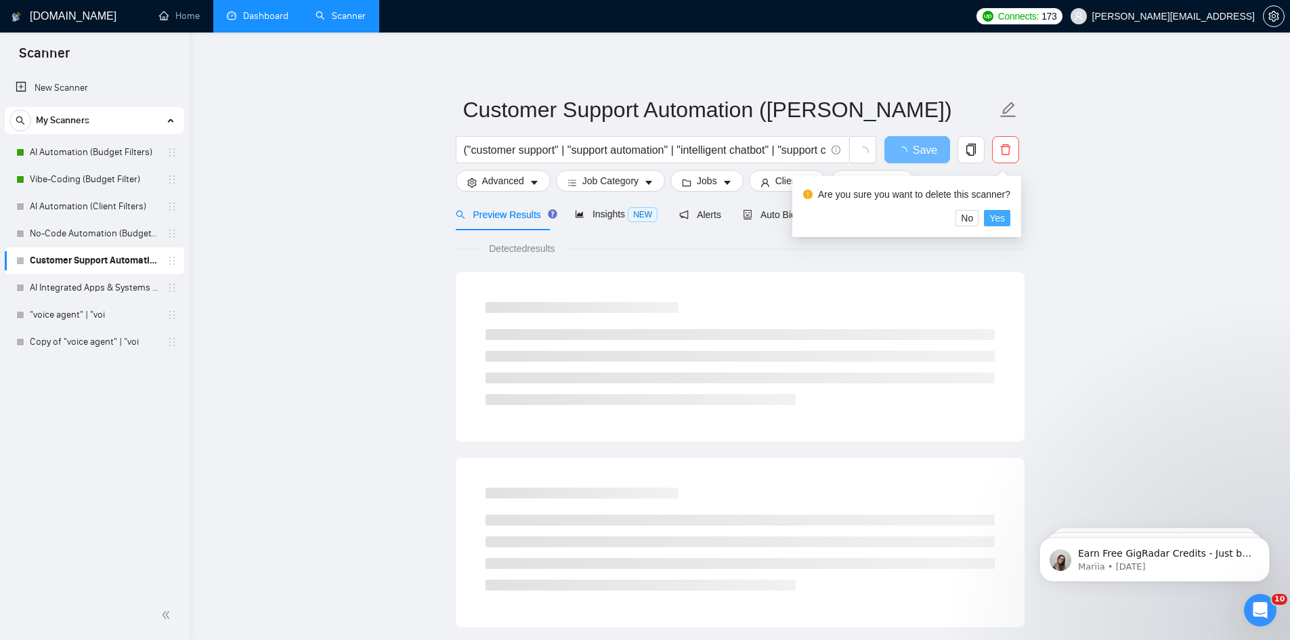
click at [999, 221] on span "Yes" at bounding box center [997, 218] width 16 height 15
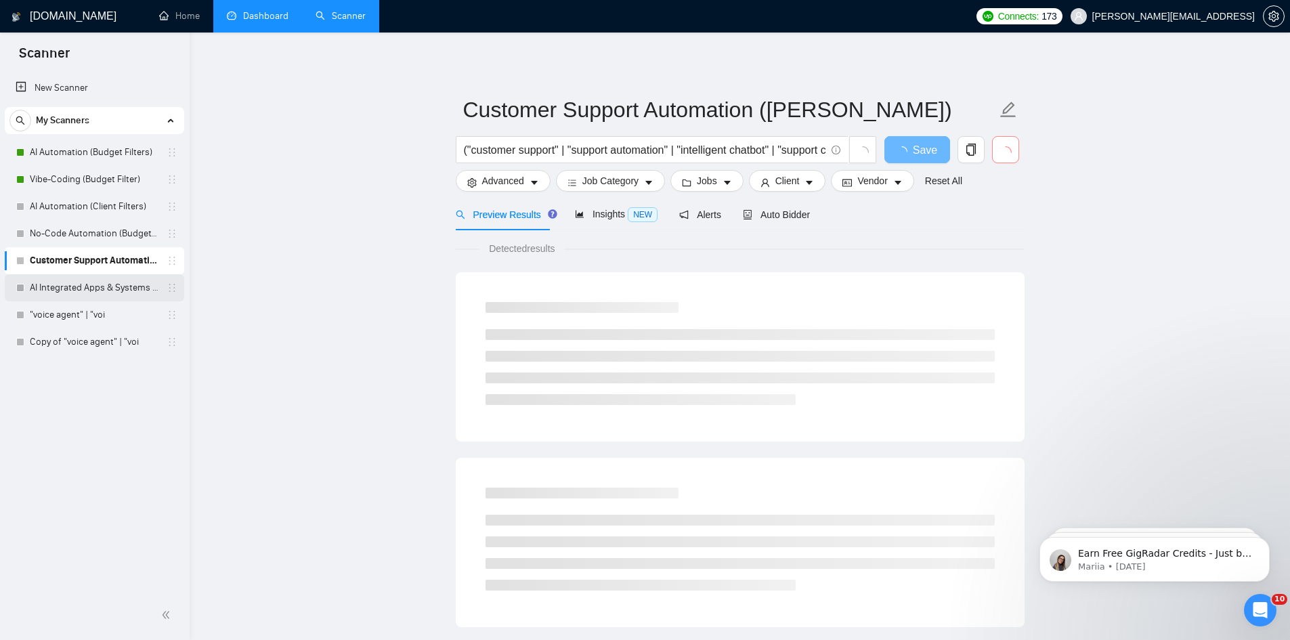
click at [89, 283] on link "AI Integrated Apps & Systems (Budget Filters)" at bounding box center [94, 287] width 129 height 27
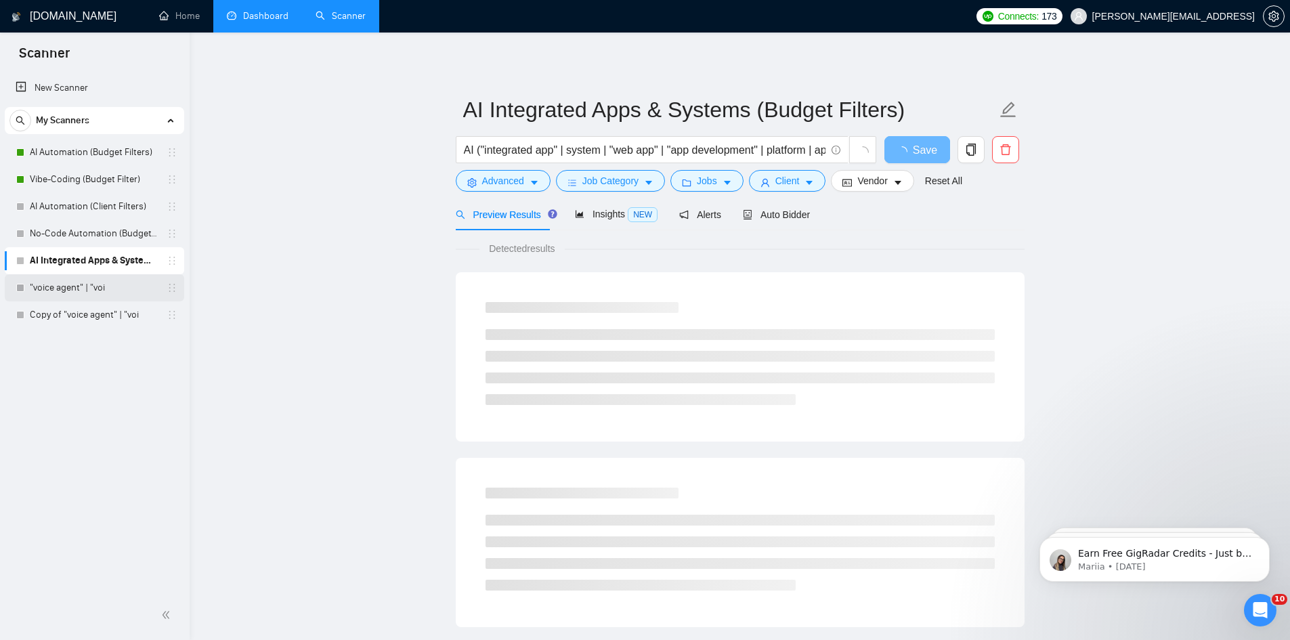
click at [126, 295] on link ""voice agent" | "voi" at bounding box center [94, 287] width 129 height 27
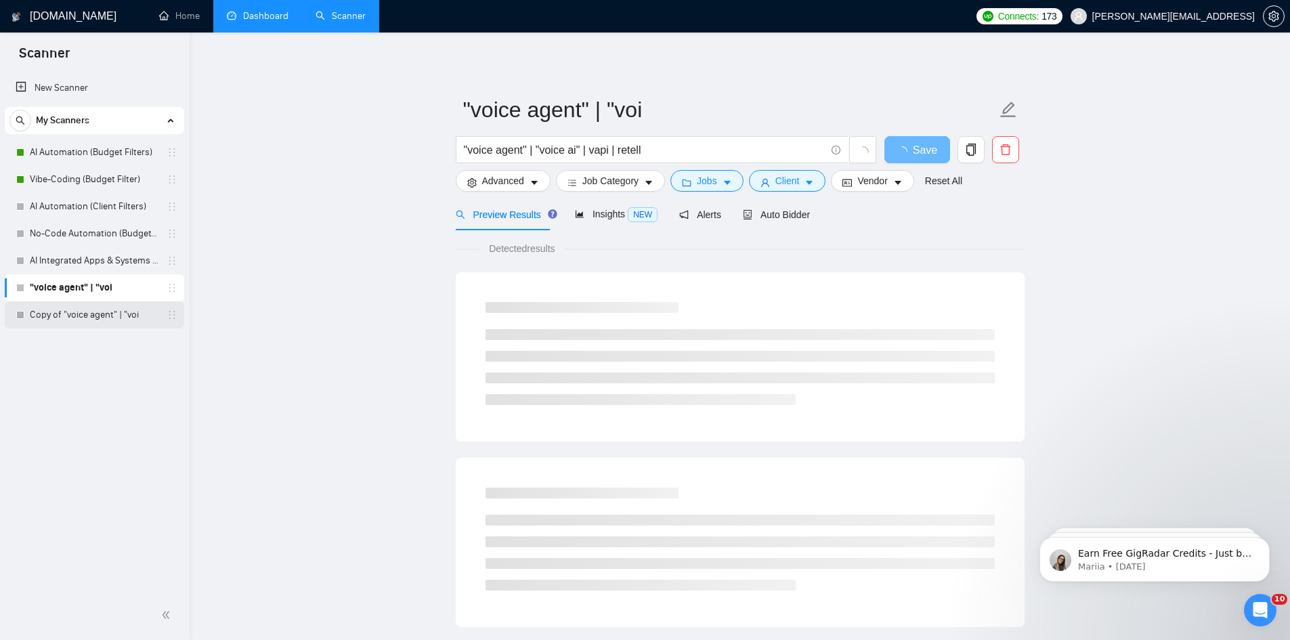
click at [124, 319] on link "Copy of "voice agent" | "voi" at bounding box center [94, 314] width 129 height 27
click at [1002, 152] on icon "delete" at bounding box center [1005, 149] width 10 height 11
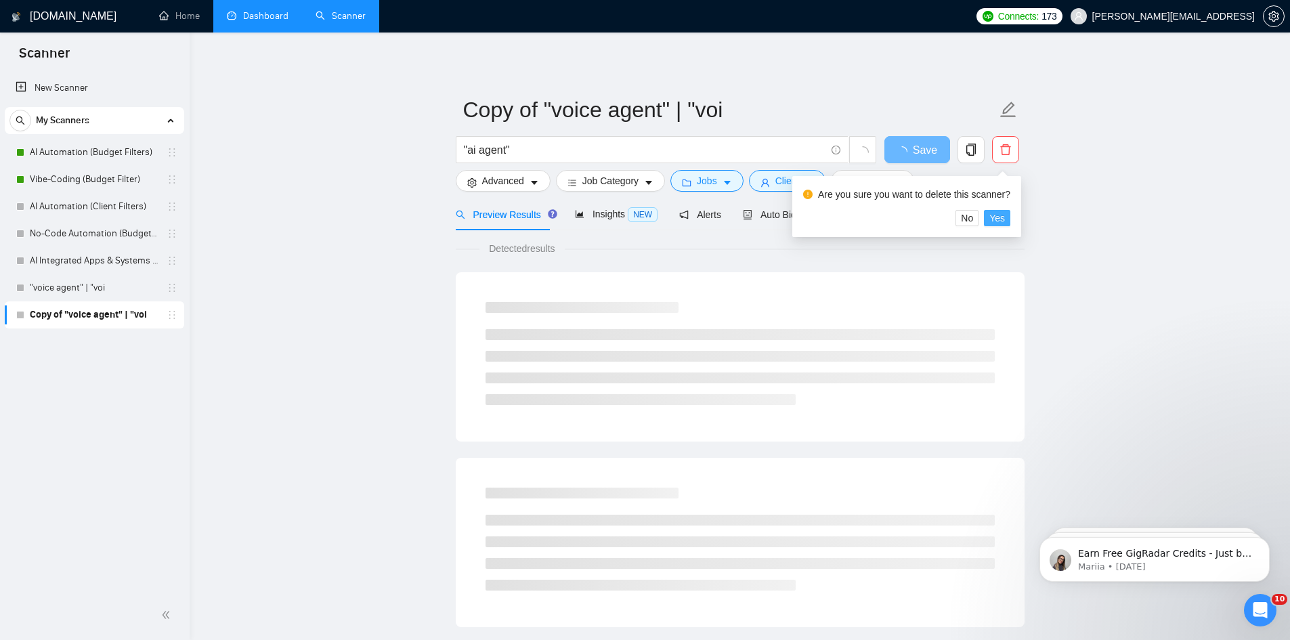
click at [989, 215] on button "Yes" at bounding box center [997, 218] width 26 height 16
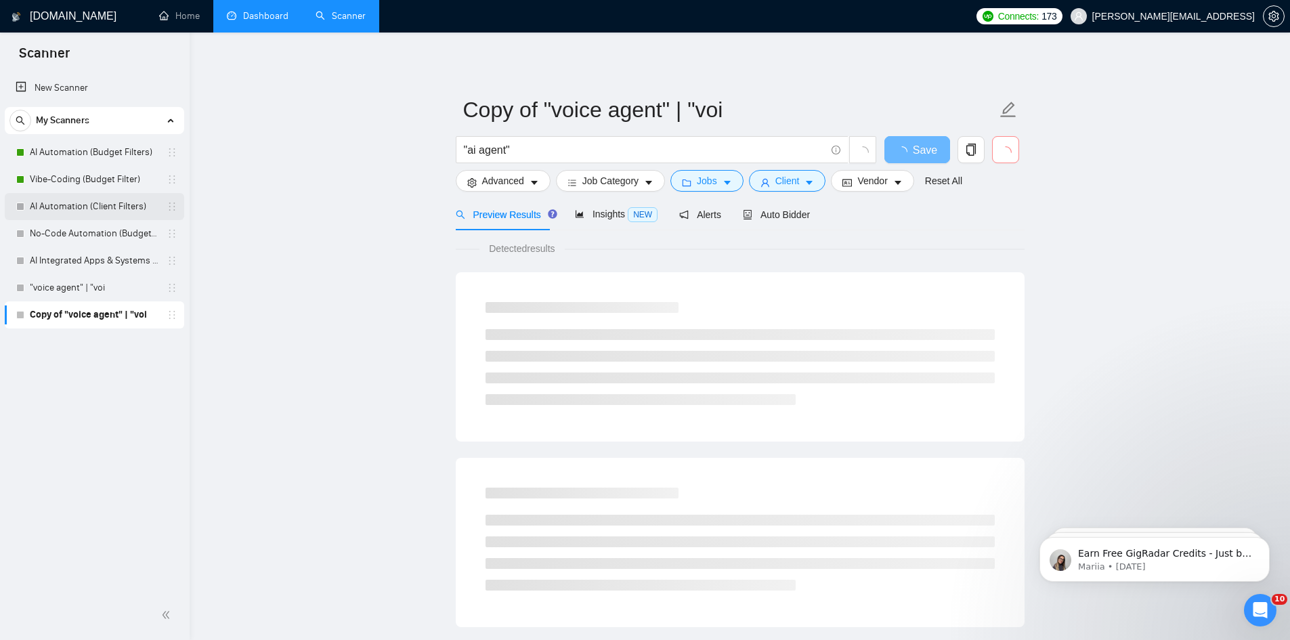
click at [132, 213] on link "AI Automation (Client Filters)" at bounding box center [94, 206] width 129 height 27
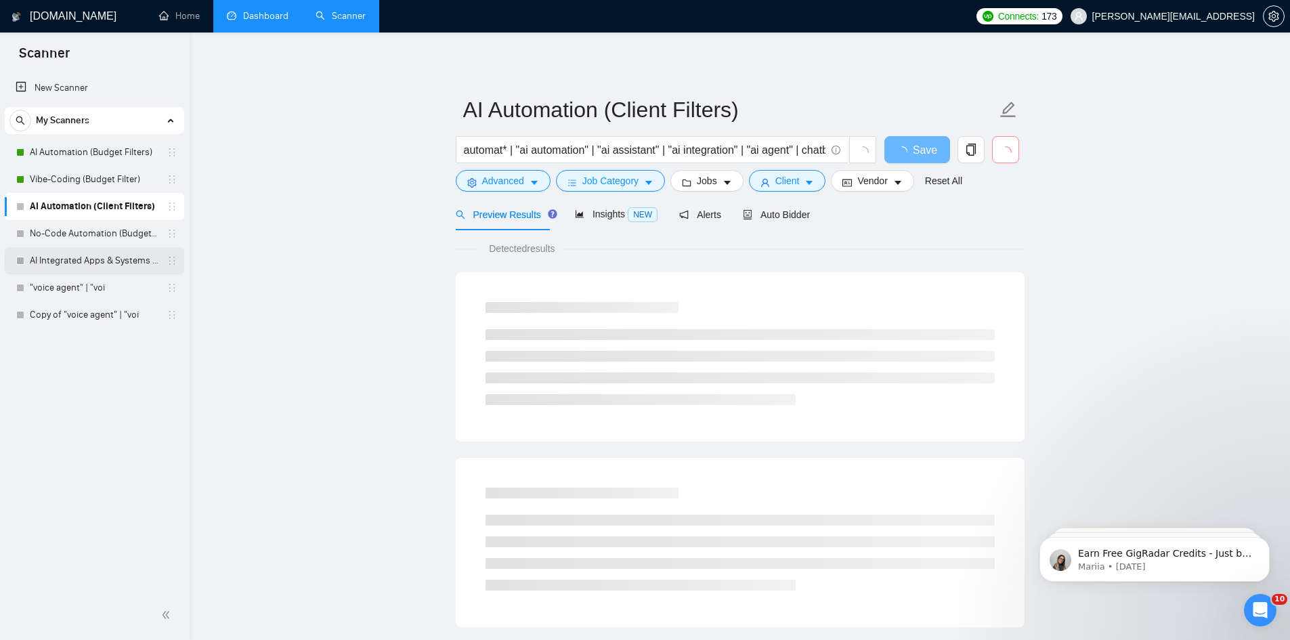
click at [119, 271] on link "AI Integrated Apps & Systems (Budget Filters)" at bounding box center [94, 260] width 129 height 27
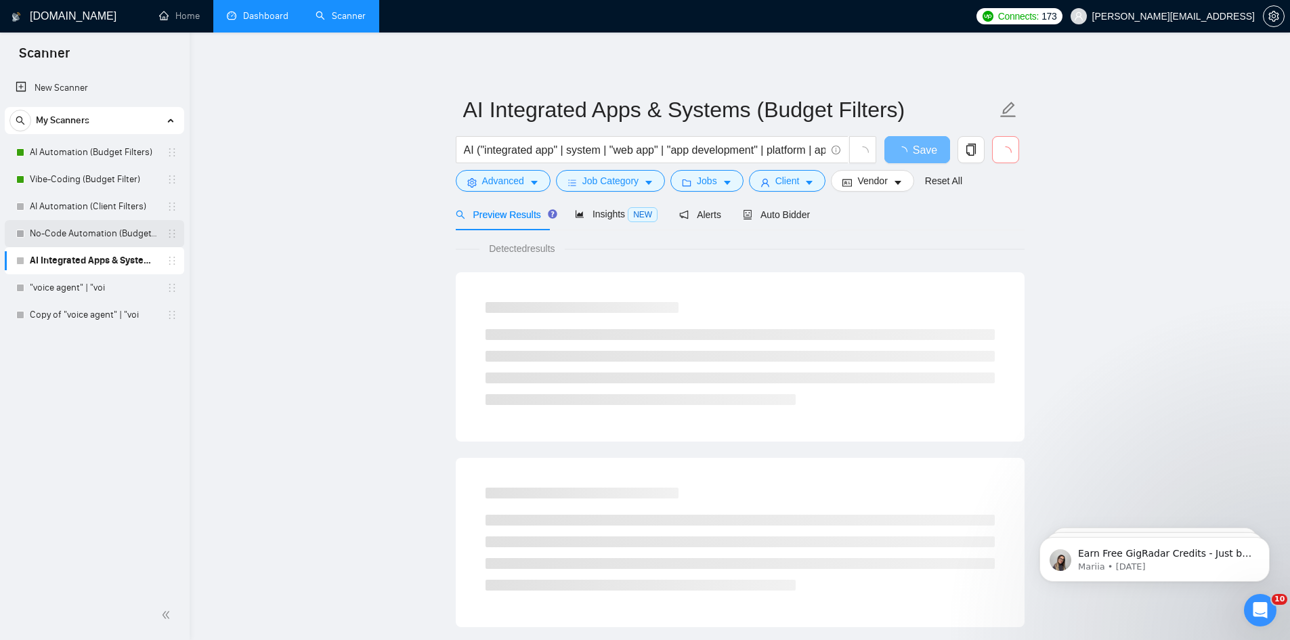
click at [125, 243] on link "No-Code Automation (Budget-Filters)" at bounding box center [94, 233] width 129 height 27
